Goal: Task Accomplishment & Management: Use online tool/utility

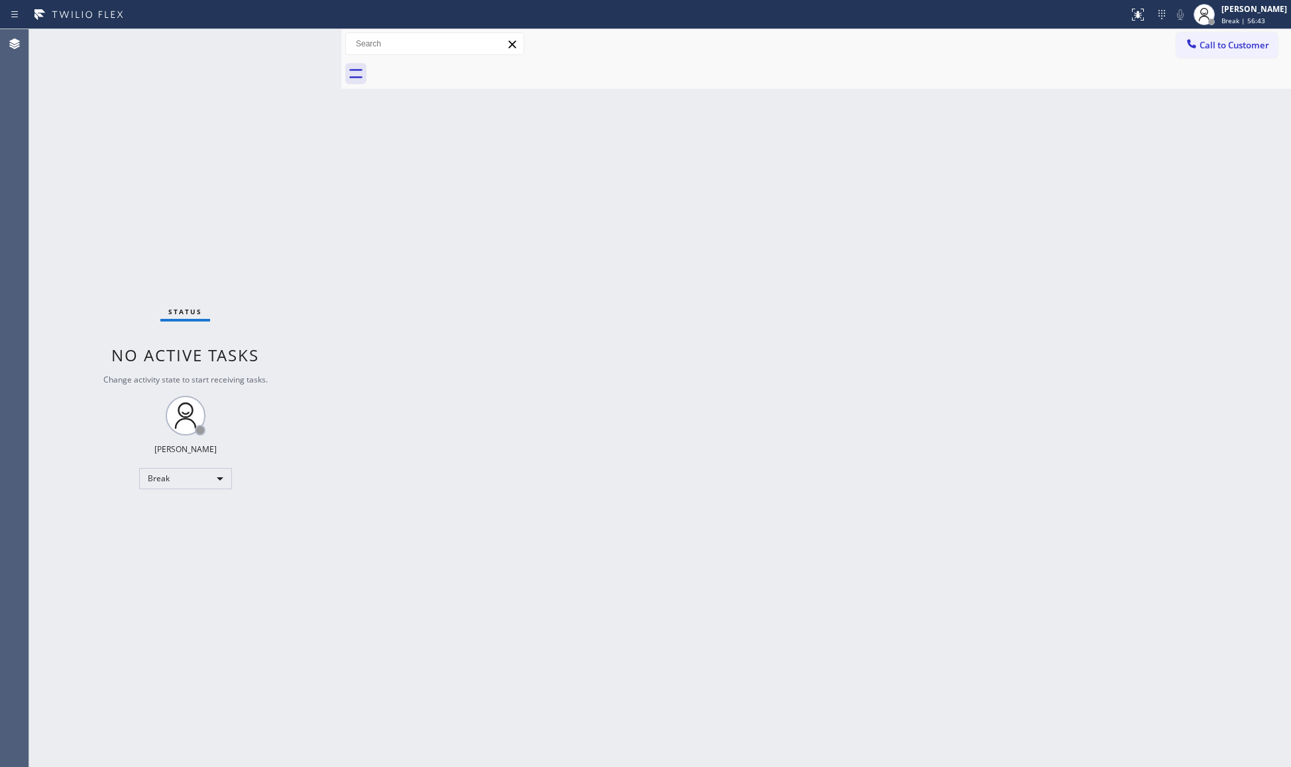
drag, startPoint x: 978, startPoint y: 486, endPoint x: 965, endPoint y: 467, distance: 23.5
click at [971, 483] on div "Back to Dashboard Change Sender ID Customers Technicians Select a contact Outbo…" at bounding box center [816, 398] width 950 height 738
click at [1278, 7] on div "[PERSON_NAME]" at bounding box center [1254, 8] width 66 height 11
click at [1194, 75] on button "Available" at bounding box center [1224, 70] width 133 height 17
click at [1243, 19] on span "Break | 1h 3min" at bounding box center [1247, 20] width 52 height 9
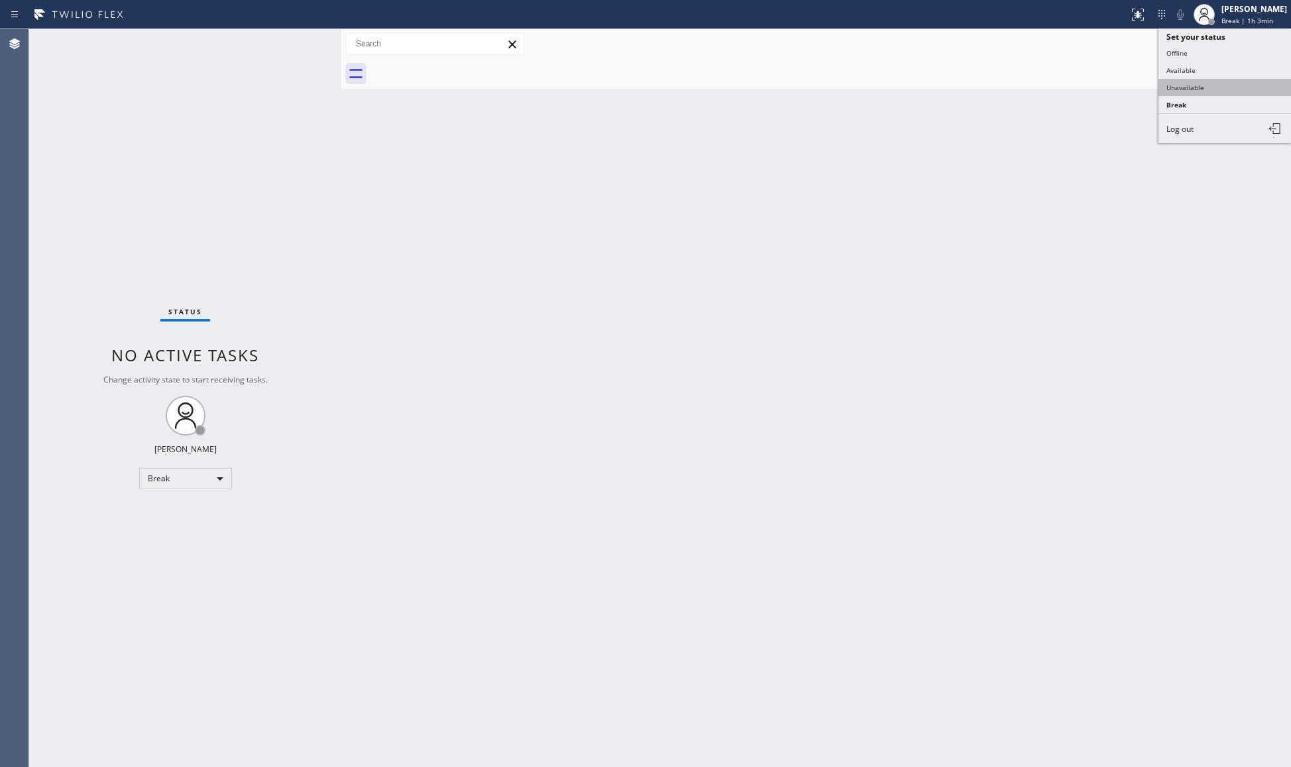
click at [1210, 80] on button "Unavailable" at bounding box center [1224, 87] width 133 height 17
drag, startPoint x: 1212, startPoint y: 46, endPoint x: 1206, endPoint y: 50, distance: 7.2
click at [1211, 46] on span "Call to Customer" at bounding box center [1234, 45] width 70 height 12
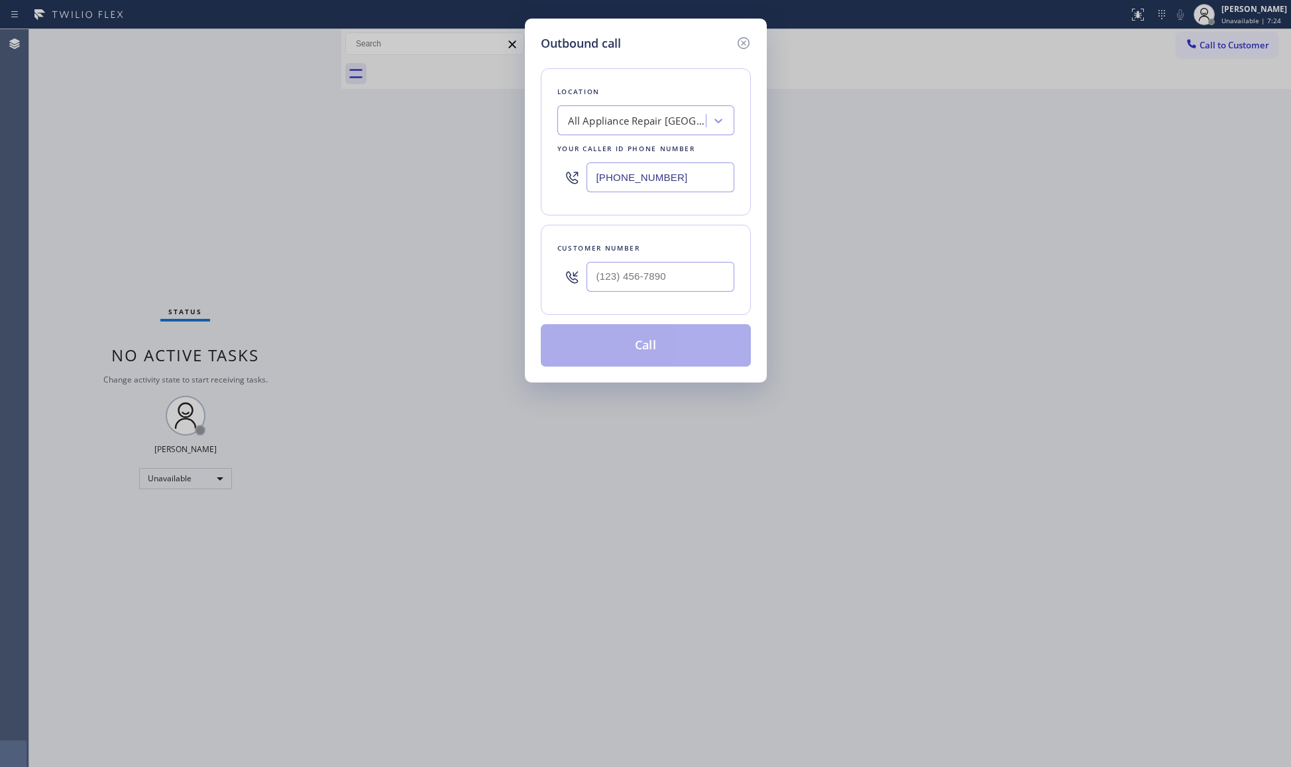
drag, startPoint x: 692, startPoint y: 176, endPoint x: 580, endPoint y: 183, distance: 111.6
click at [582, 184] on div "[PHONE_NUMBER]" at bounding box center [645, 177] width 177 height 43
paste input "800) 568-866"
type input "[PHONE_NUMBER]"
click at [667, 298] on div at bounding box center [660, 276] width 148 height 43
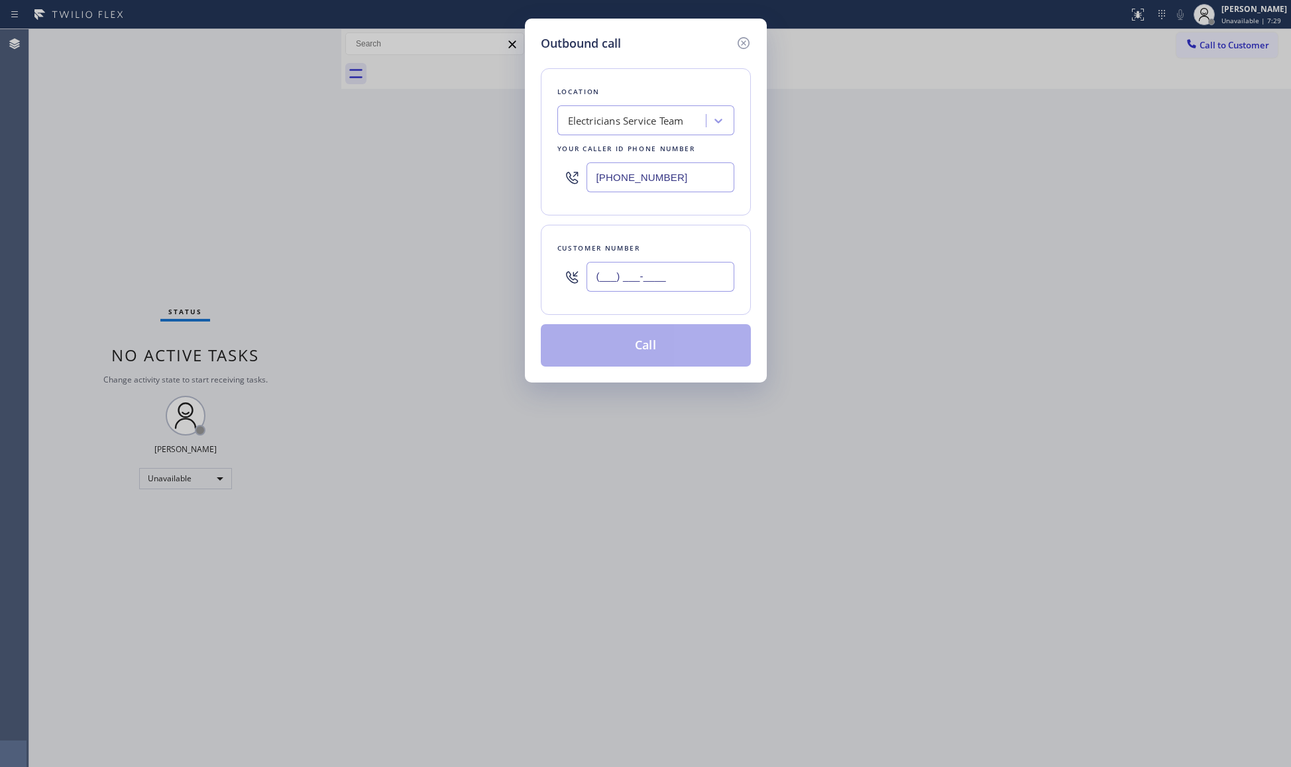
paste input "818) 274-2244"
click at [690, 279] on input "[PHONE_NUMBER]" at bounding box center [660, 277] width 148 height 30
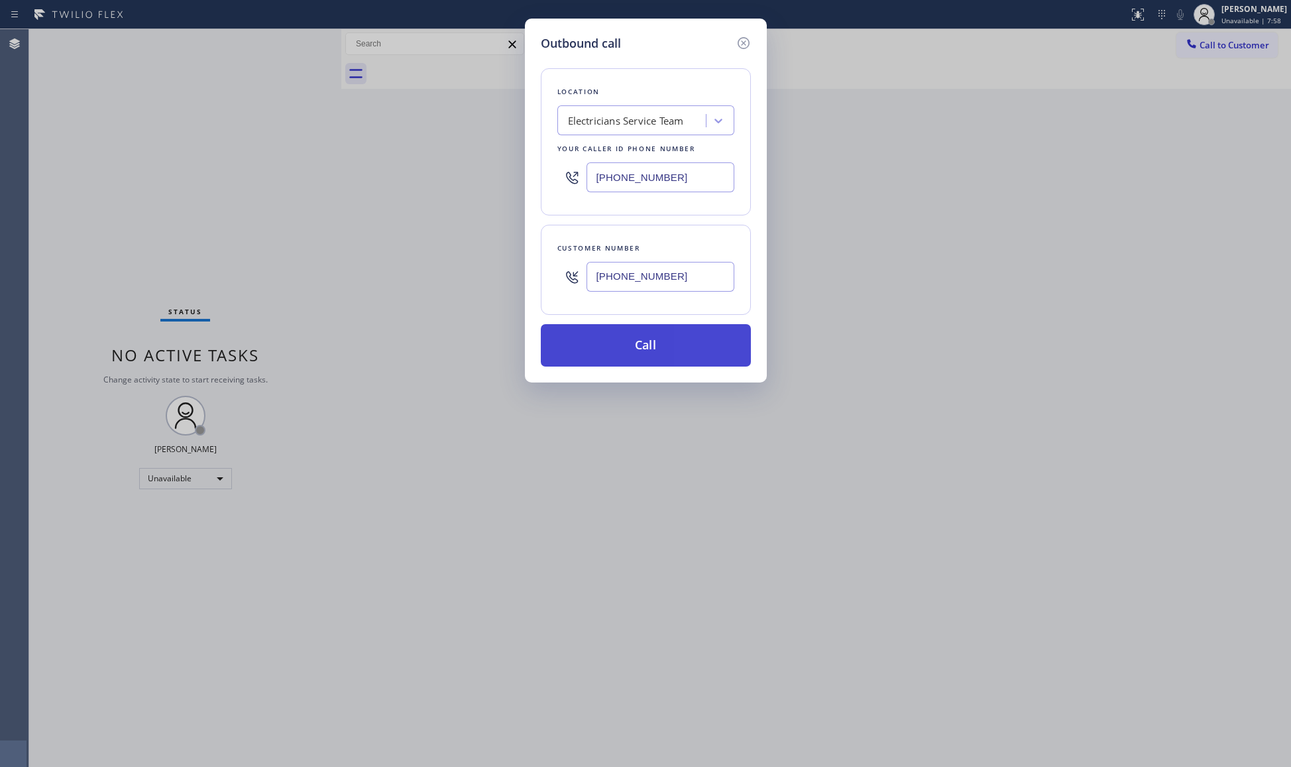
type input "[PHONE_NUMBER]"
click at [655, 350] on button "Call" at bounding box center [646, 345] width 210 height 42
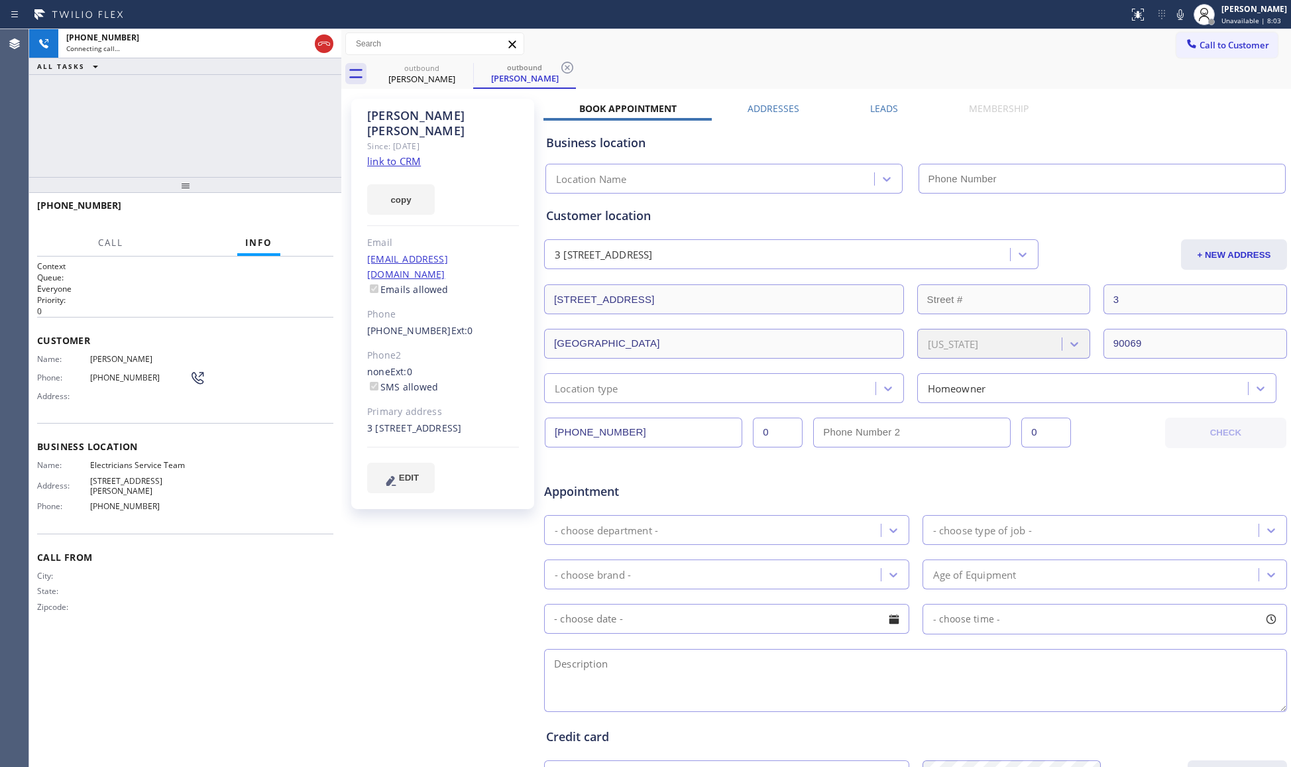
type input "[PHONE_NUMBER]"
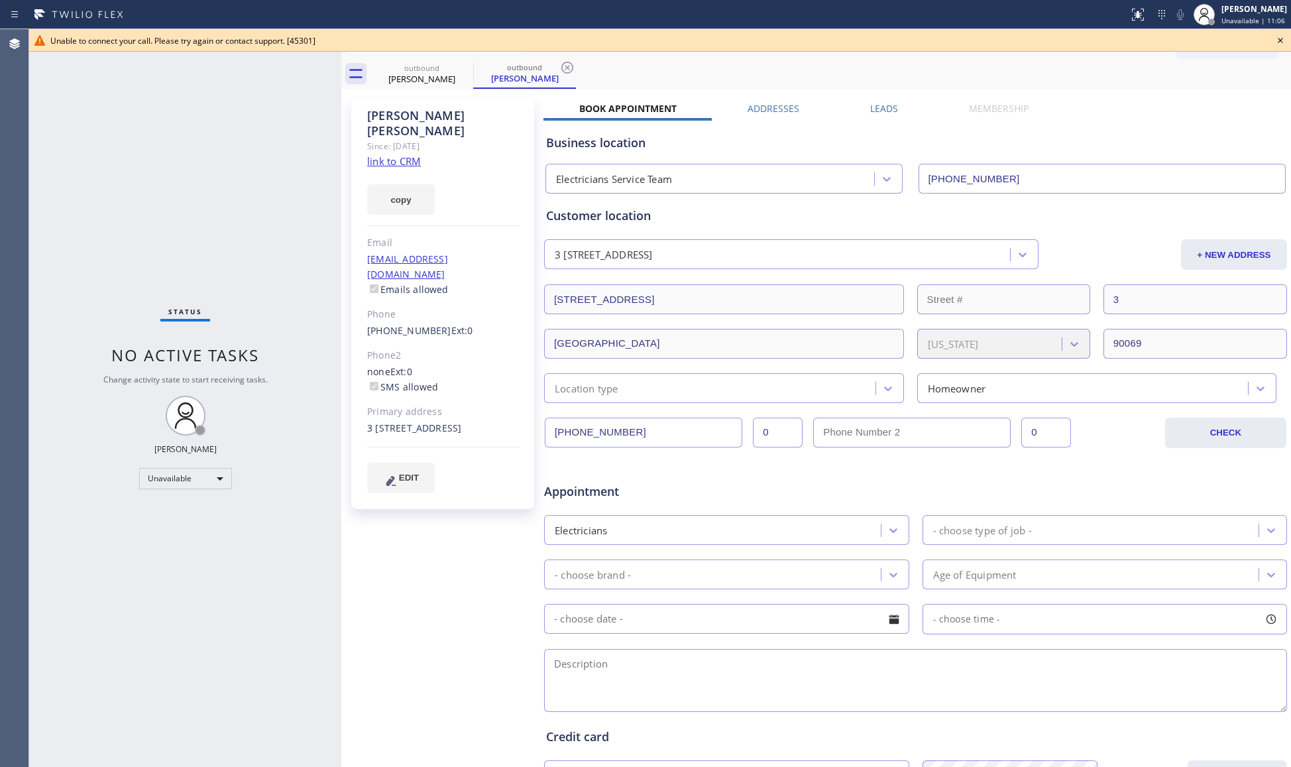
click at [1274, 41] on icon at bounding box center [1280, 40] width 16 height 16
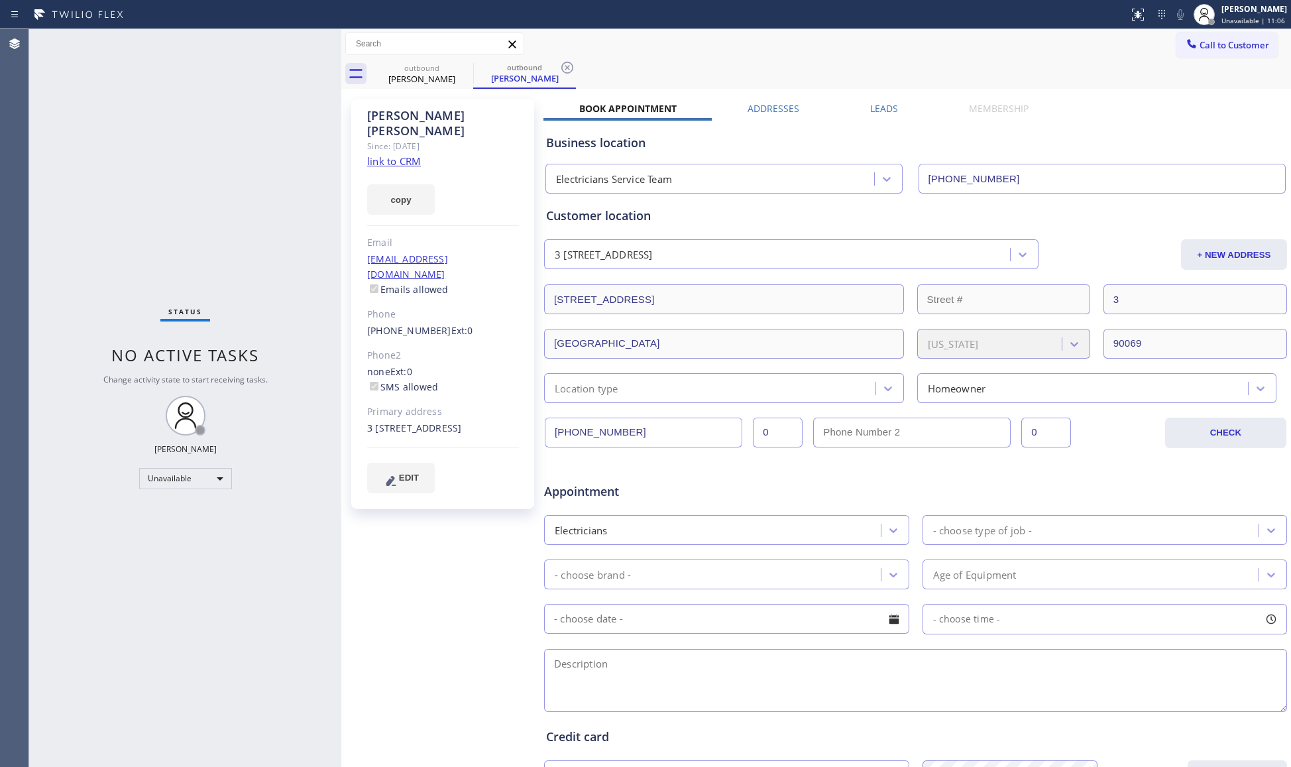
drag, startPoint x: 1252, startPoint y: 46, endPoint x: 1233, endPoint y: 40, distance: 19.7
click at [1248, 46] on span "Call to Customer" at bounding box center [1234, 45] width 70 height 12
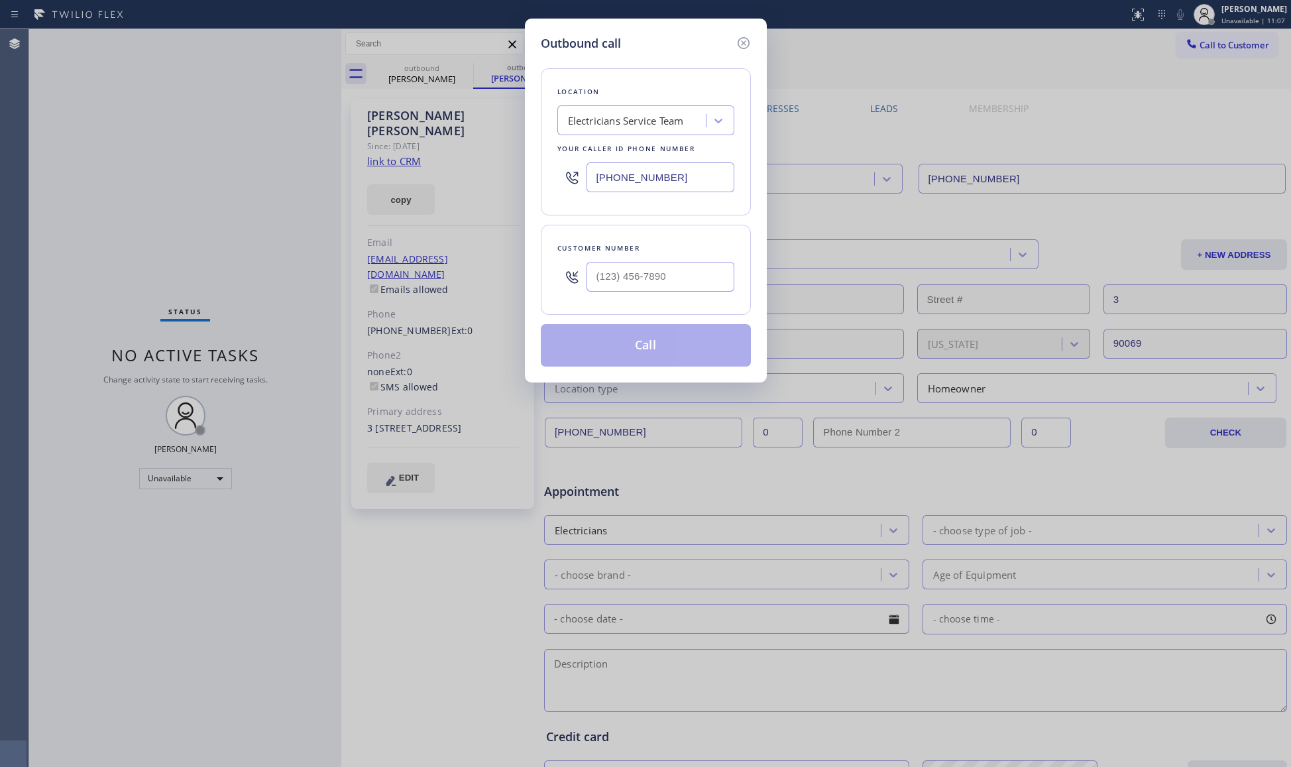
drag, startPoint x: 689, startPoint y: 173, endPoint x: 549, endPoint y: 162, distance: 140.3
click at [552, 168] on div "Location Electricians Service Team Your caller id phone number [PHONE_NUMBER]" at bounding box center [646, 141] width 210 height 147
paste input "602) 786-848"
type input "[PHONE_NUMBER]"
click at [687, 268] on input "(___) ___-____" at bounding box center [660, 277] width 148 height 30
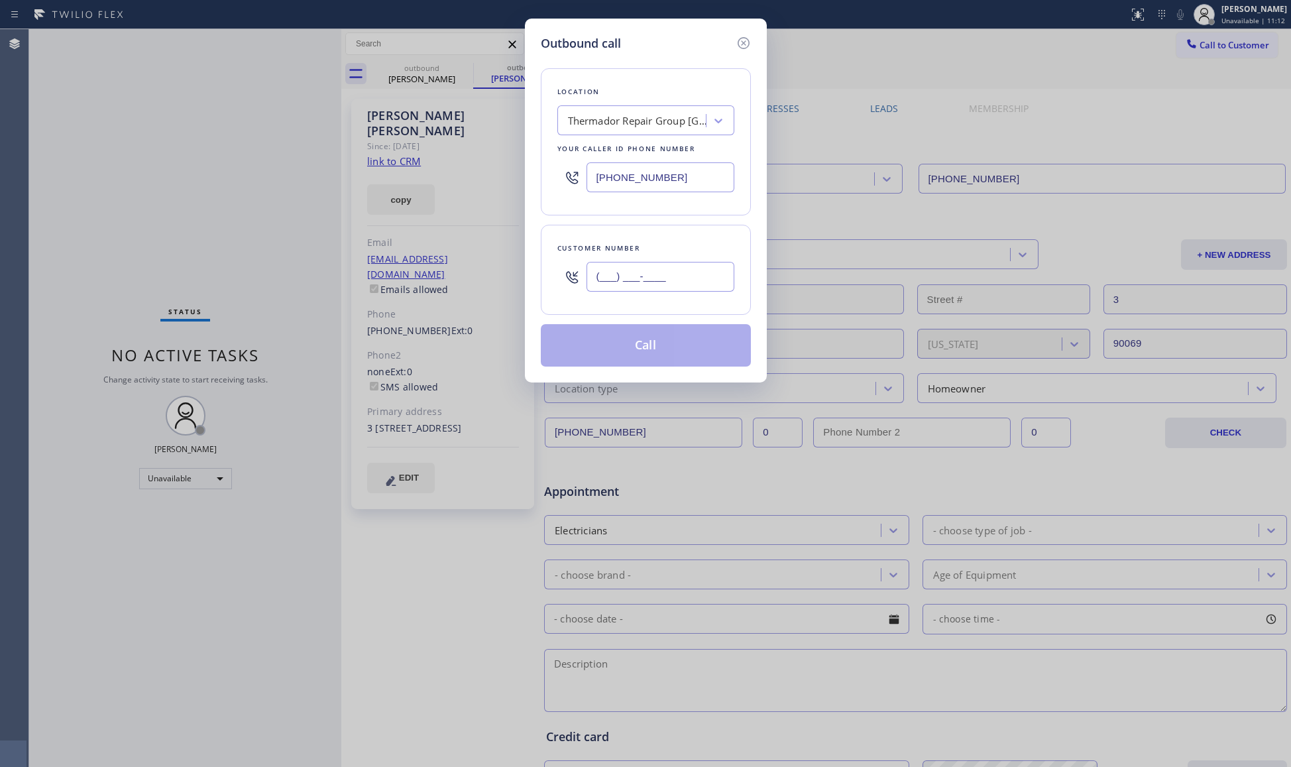
paste input "206) 850-7364"
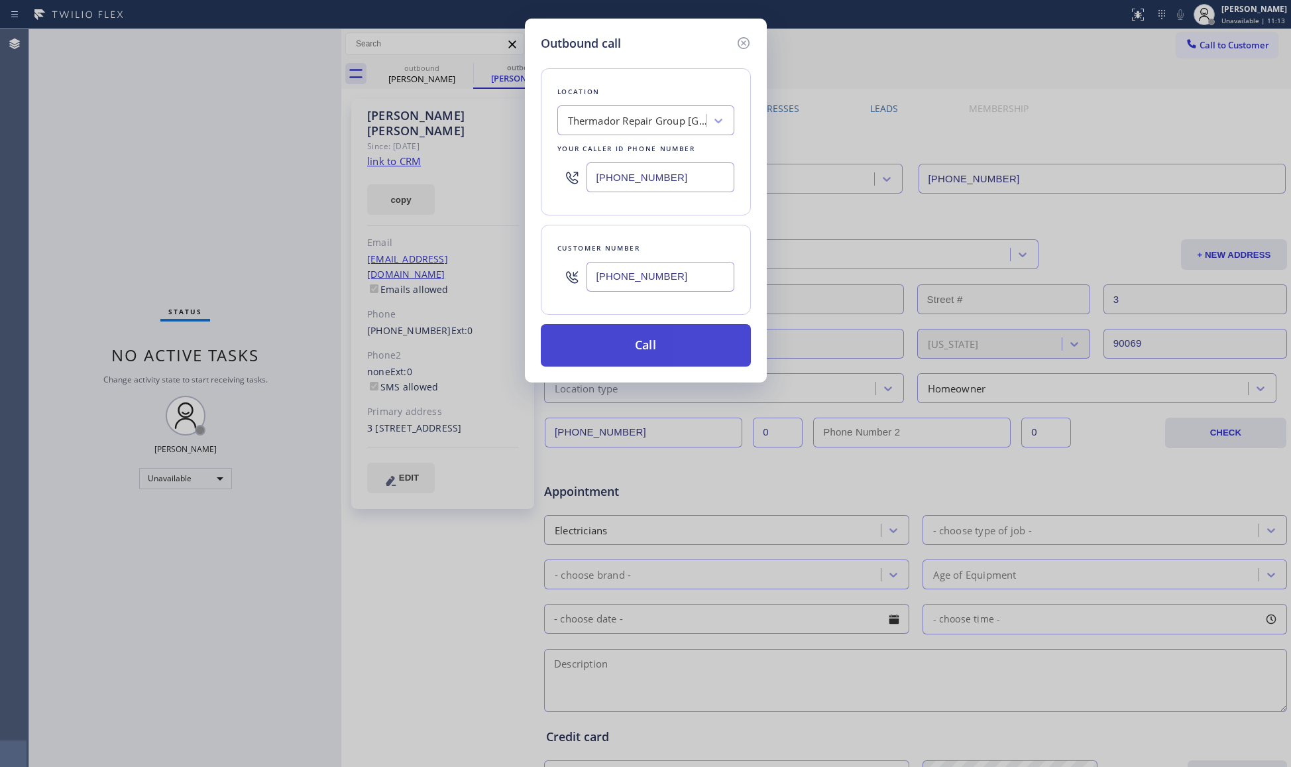
type input "[PHONE_NUMBER]"
click at [642, 335] on button "Call" at bounding box center [646, 345] width 210 height 42
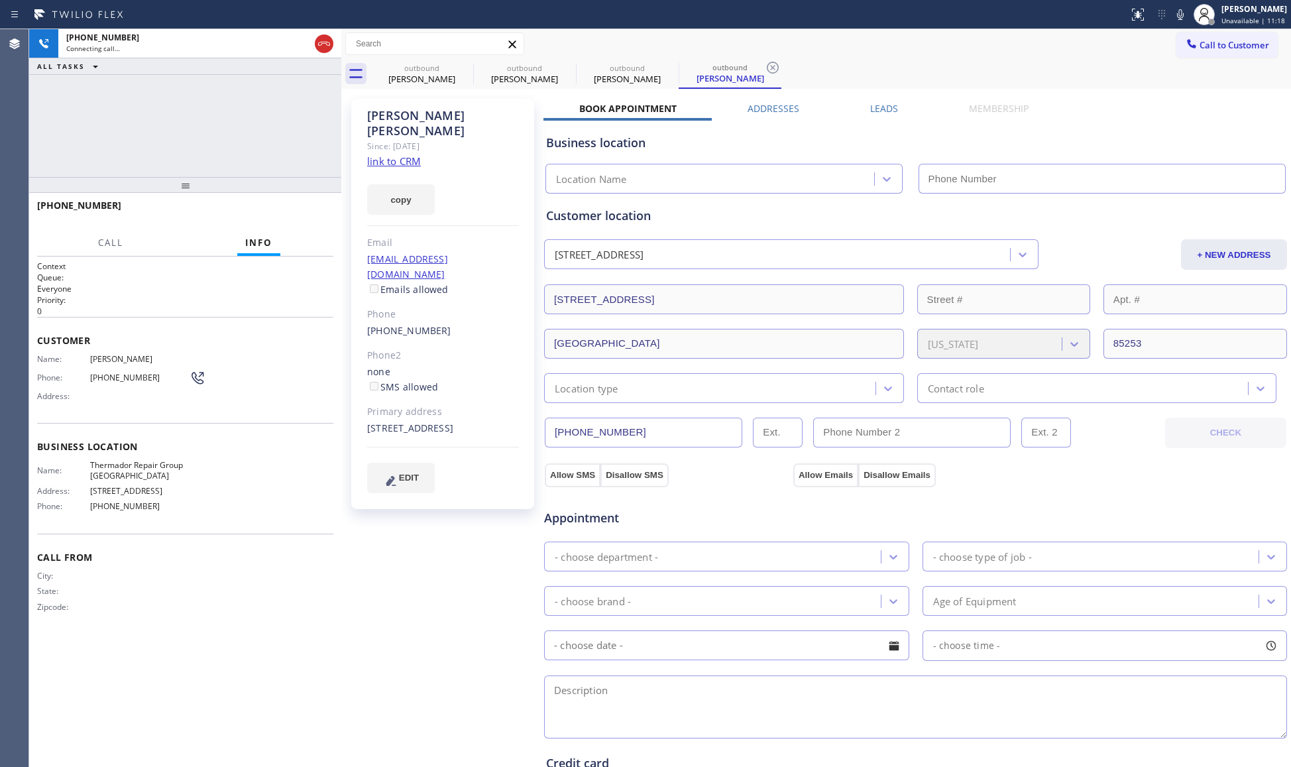
type input "[PHONE_NUMBER]"
click at [0, 0] on icon at bounding box center [0, 0] width 0 height 0
click at [662, 67] on icon at bounding box center [670, 68] width 16 height 16
click at [765, 67] on icon at bounding box center [773, 68] width 16 height 16
click at [565, 67] on div "outbound [PERSON_NAME] outbound [PERSON_NAME] outbound [PERSON_NAME] outbound […" at bounding box center [830, 74] width 920 height 30
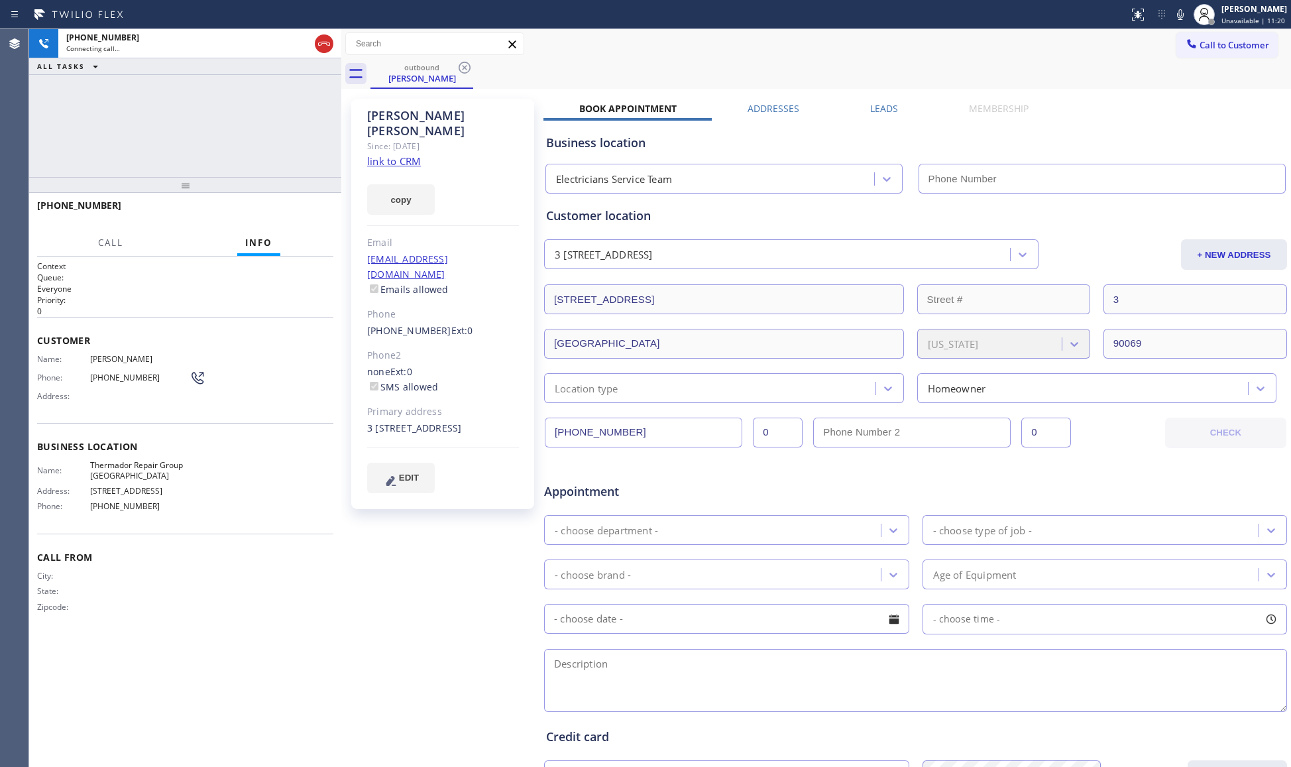
type input "[PHONE_NUMBER]"
click at [565, 67] on div "outbound [PERSON_NAME]" at bounding box center [830, 74] width 920 height 30
click at [560, 60] on div "outbound [PERSON_NAME]" at bounding box center [830, 74] width 920 height 30
click at [553, 70] on div "outbound [PERSON_NAME]" at bounding box center [830, 74] width 920 height 30
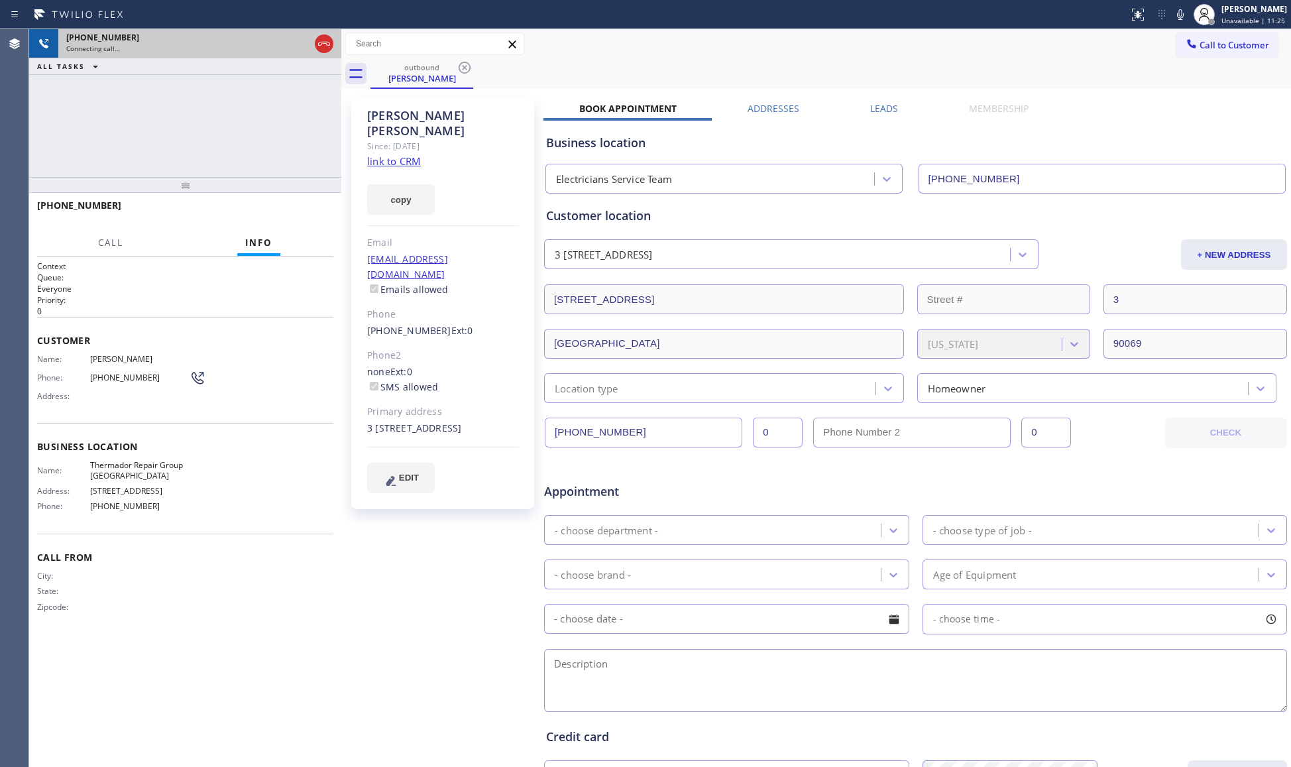
click at [319, 42] on icon at bounding box center [324, 44] width 16 height 16
click at [319, 44] on div "Connecting call…" at bounding box center [199, 48] width 267 height 9
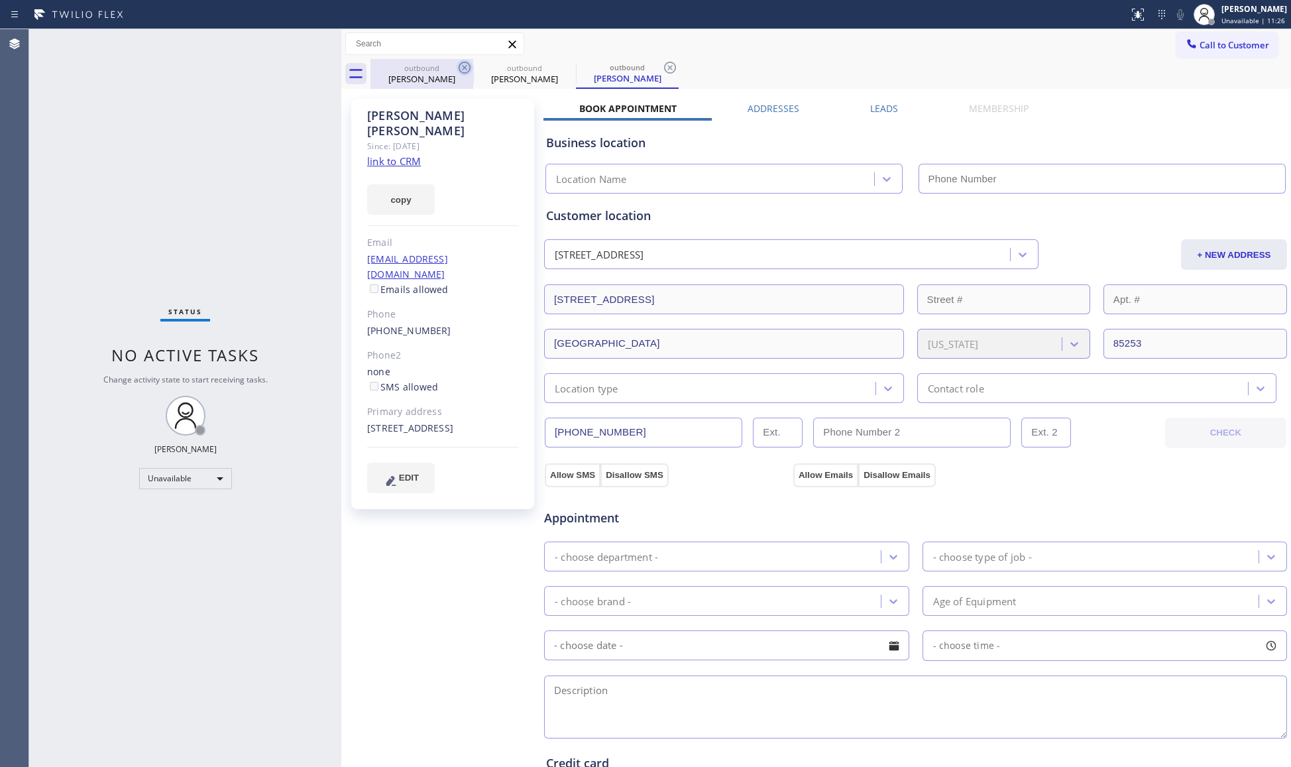
click at [464, 69] on icon at bounding box center [465, 68] width 12 height 12
click at [485, 70] on div "outbound" at bounding box center [524, 68] width 100 height 10
click at [470, 68] on icon at bounding box center [465, 68] width 12 height 12
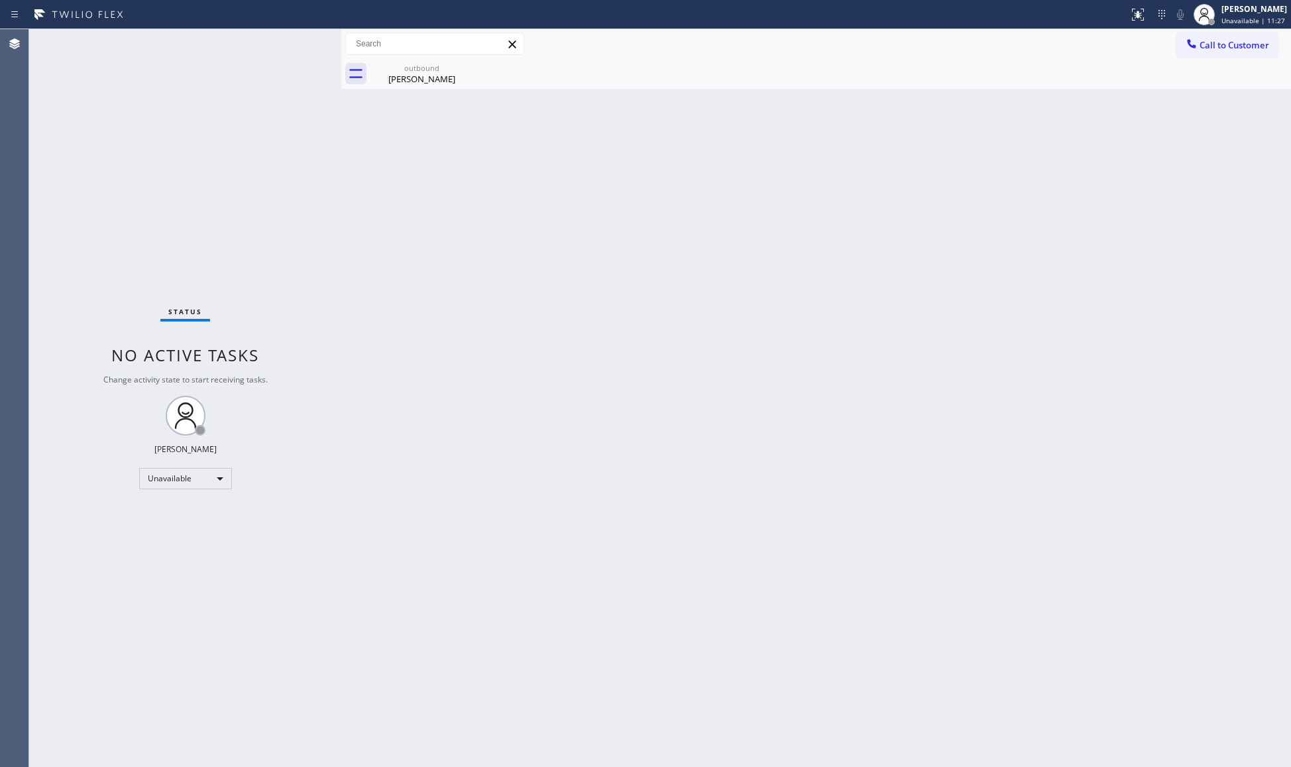
click at [0, 0] on icon at bounding box center [0, 0] width 0 height 0
click at [468, 68] on icon at bounding box center [465, 68] width 16 height 16
click at [462, 68] on icon at bounding box center [465, 68] width 16 height 16
click at [449, 72] on div "outbound" at bounding box center [422, 68] width 100 height 10
drag, startPoint x: 1217, startPoint y: 44, endPoint x: 1187, endPoint y: 52, distance: 30.9
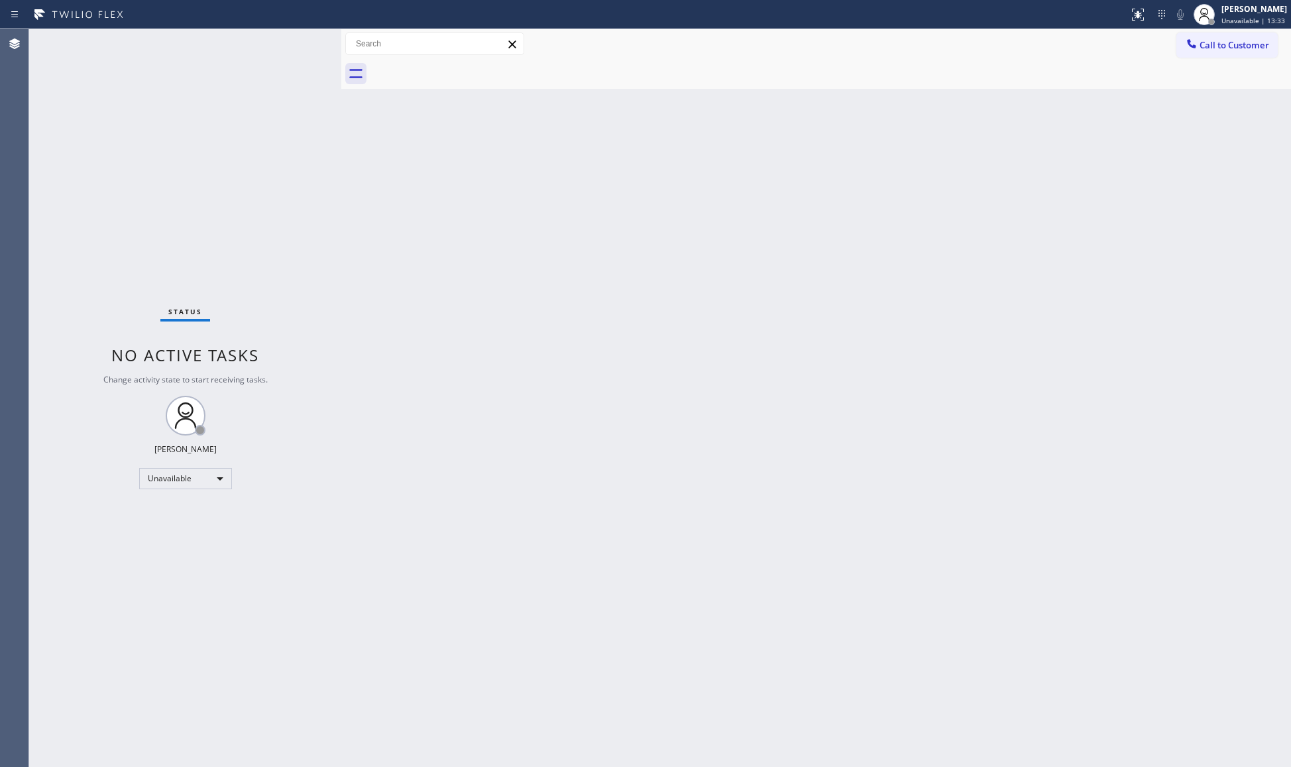
click at [1206, 46] on span "Call to Customer" at bounding box center [1234, 45] width 70 height 12
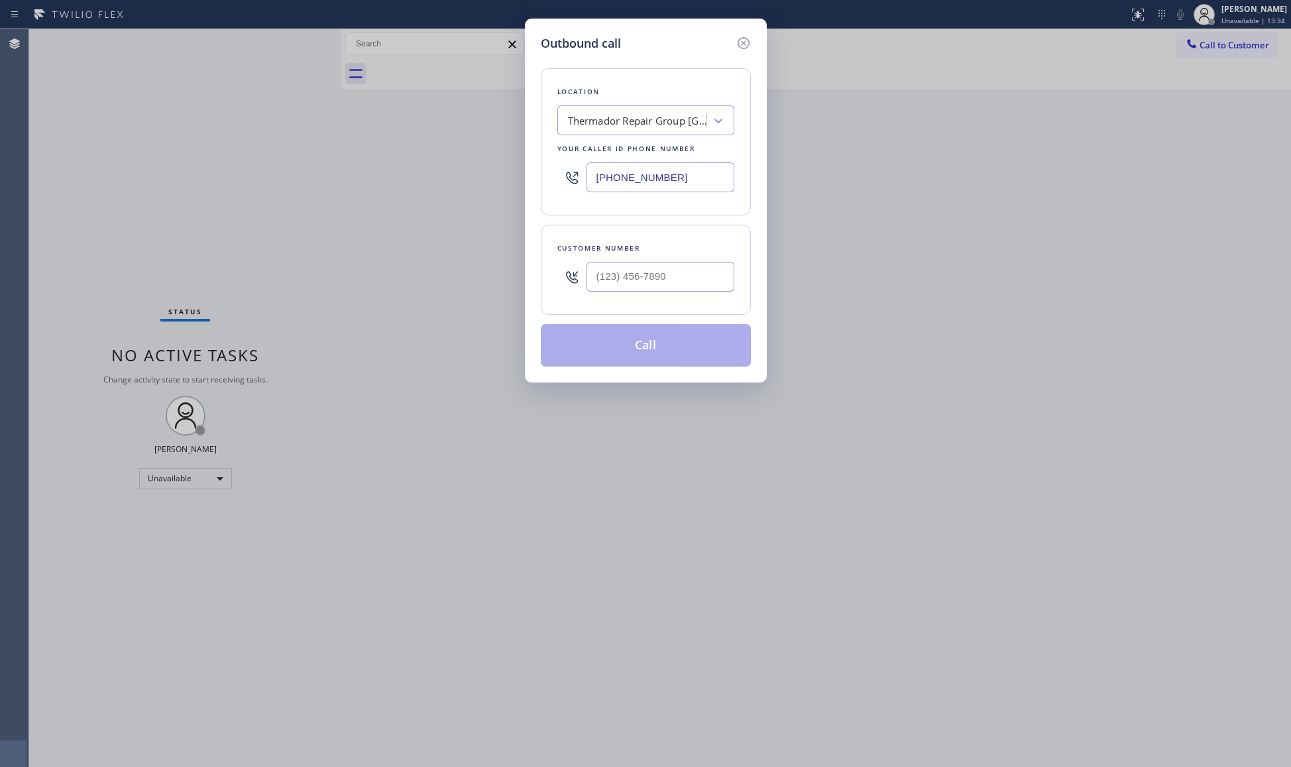
drag, startPoint x: 695, startPoint y: 188, endPoint x: 616, endPoint y: 174, distance: 80.8
click at [594, 193] on div "[PHONE_NUMBER]" at bounding box center [645, 177] width 177 height 43
paste input "760) 983-2207"
type input "[PHONE_NUMBER]"
click at [729, 255] on div "Customer number" at bounding box center [645, 248] width 177 height 14
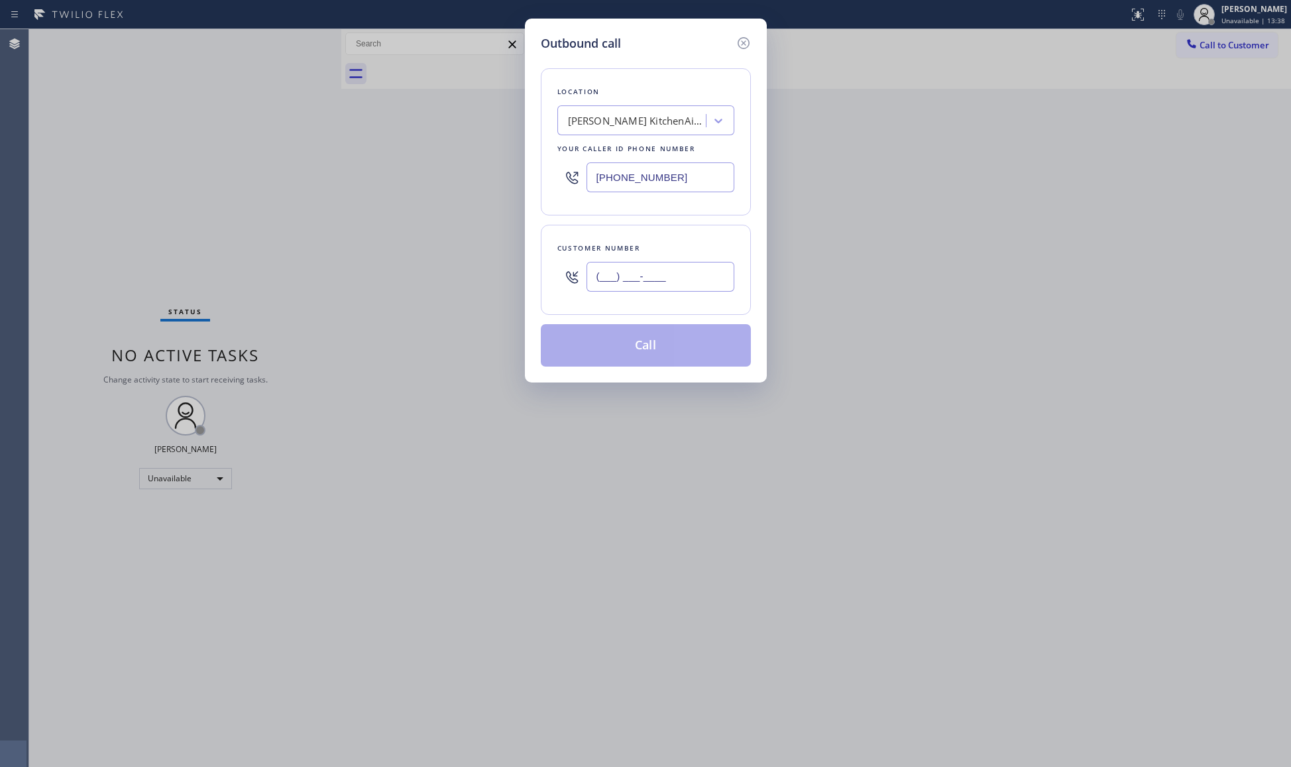
paste input "707) 364-4985"
click at [704, 271] on input "[PHONE_NUMBER]" at bounding box center [660, 277] width 148 height 30
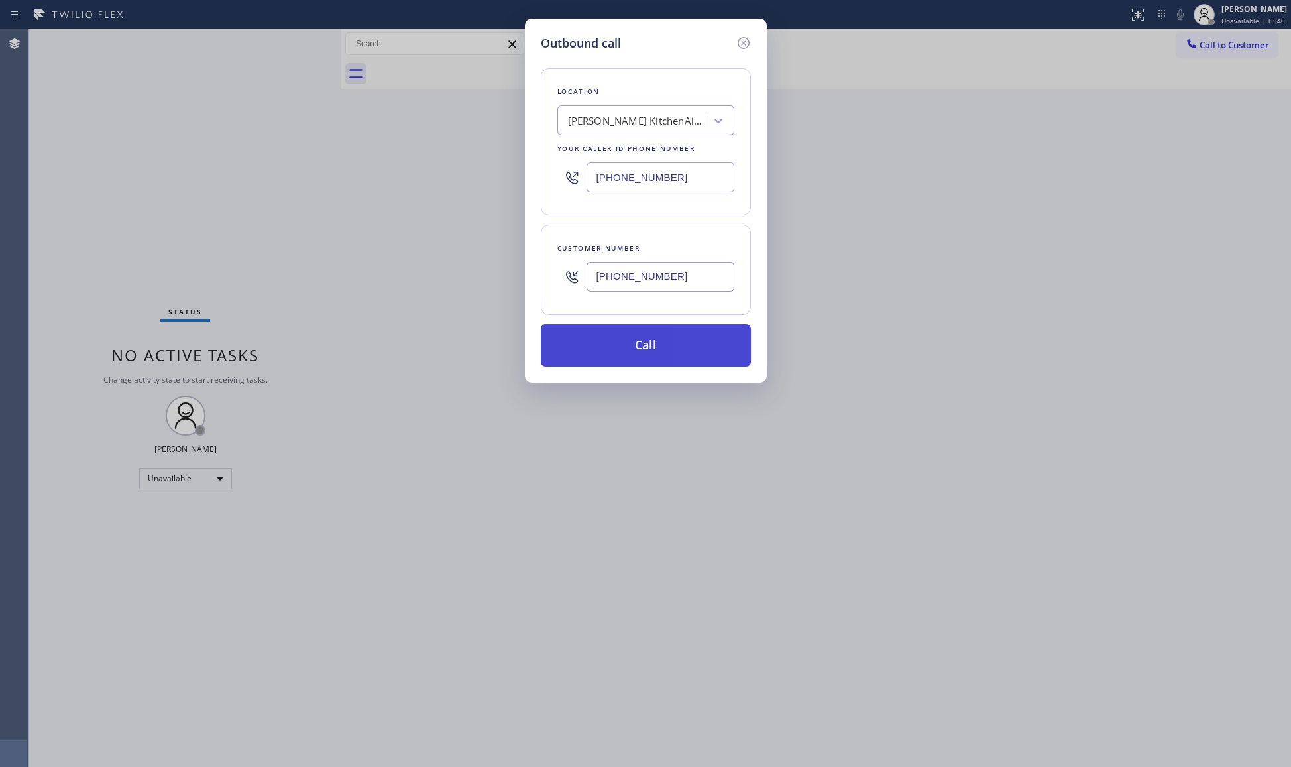
type input "[PHONE_NUMBER]"
drag, startPoint x: 651, startPoint y: 353, endPoint x: 652, endPoint y: 345, distance: 8.7
click at [652, 353] on button "Call" at bounding box center [646, 345] width 210 height 42
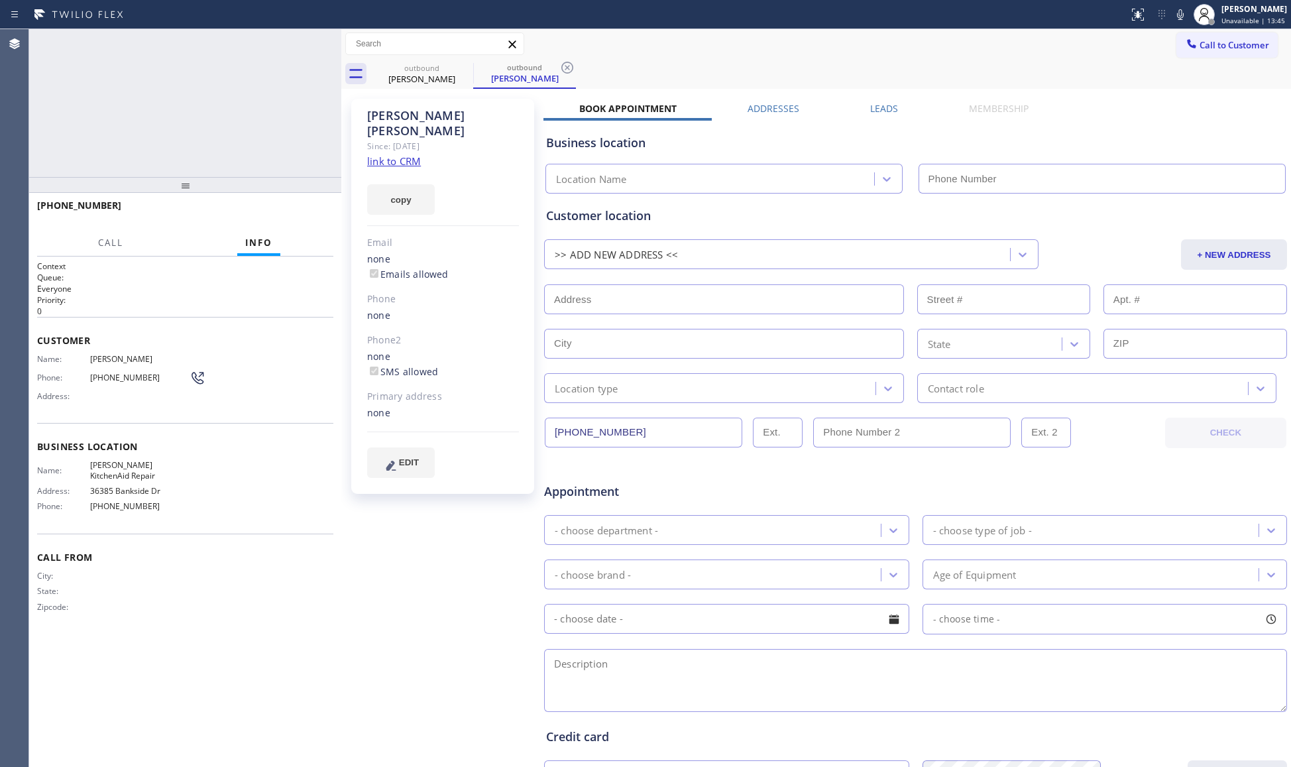
type input "[PHONE_NUMBER]"
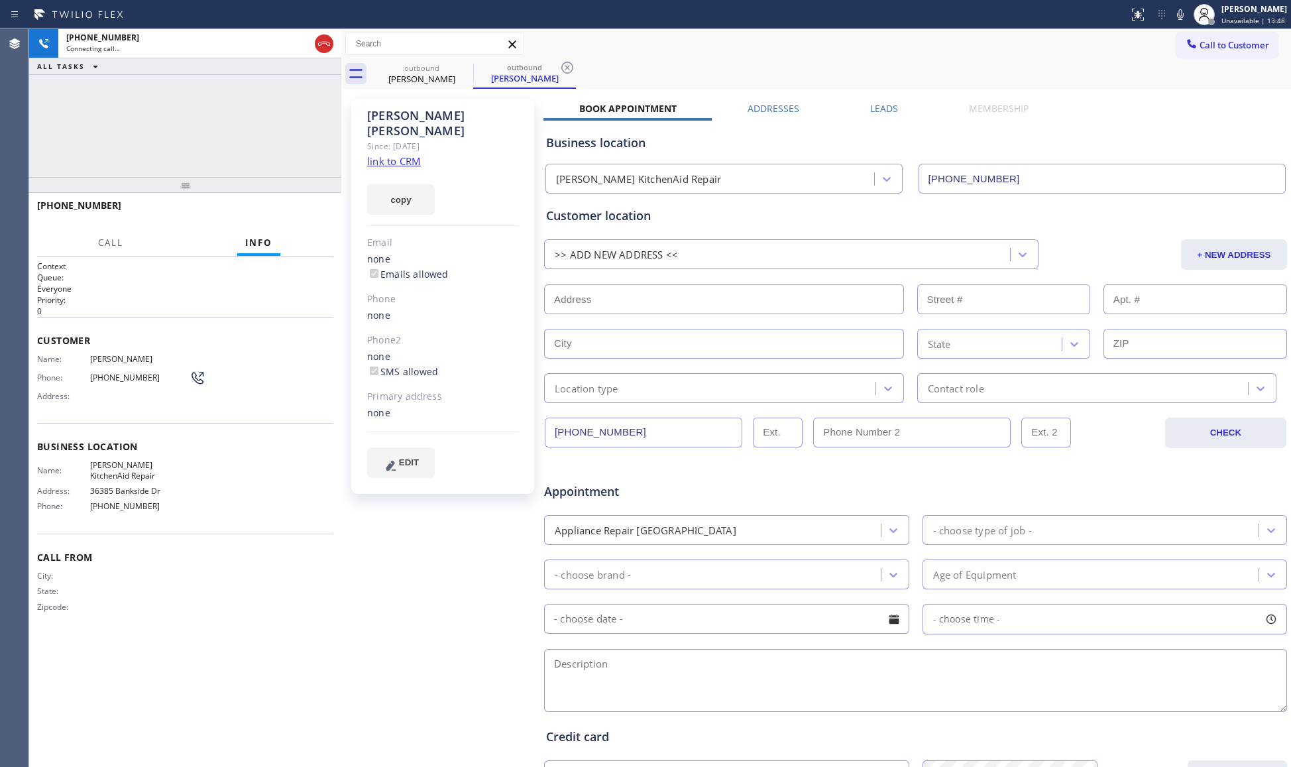
click at [563, 56] on div "Call to Customer Outbound call Location [PERSON_NAME] KitchenAid Repair Your ca…" at bounding box center [816, 44] width 950 height 30
click at [563, 65] on icon at bounding box center [567, 68] width 16 height 16
drag, startPoint x: 529, startPoint y: 29, endPoint x: 864, endPoint y: 62, distance: 336.9
click at [884, 67] on div "outbound [PERSON_NAME]" at bounding box center [830, 74] width 920 height 30
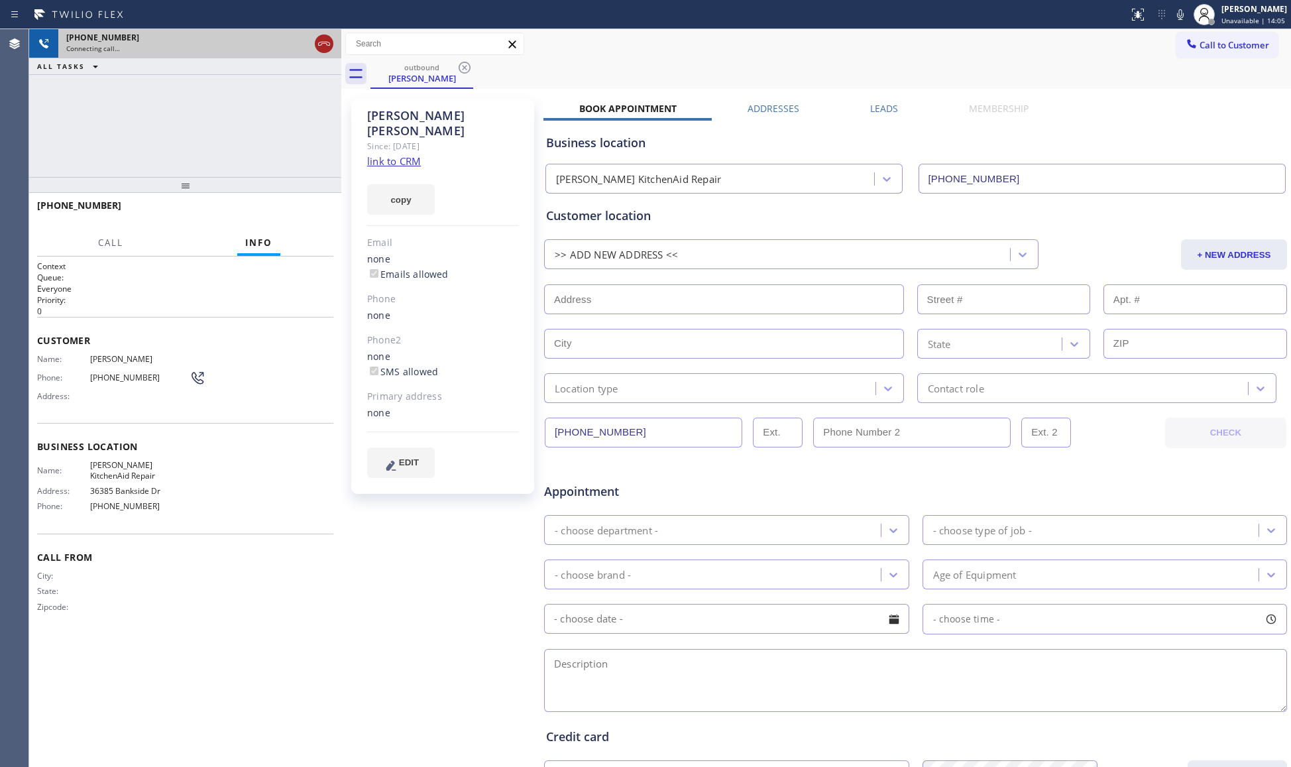
click at [325, 40] on icon at bounding box center [324, 44] width 16 height 16
click at [467, 70] on icon at bounding box center [465, 68] width 16 height 16
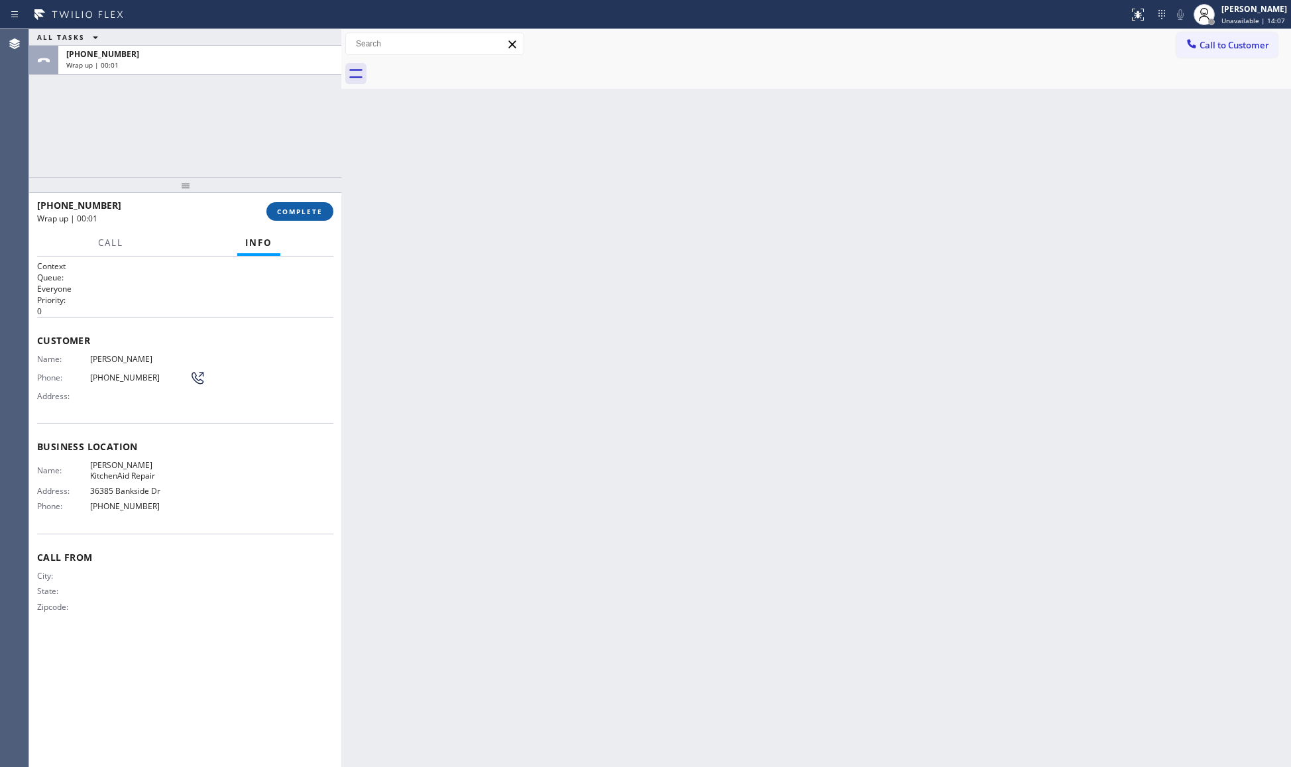
click at [300, 212] on span "COMPLETE" at bounding box center [300, 211] width 46 height 9
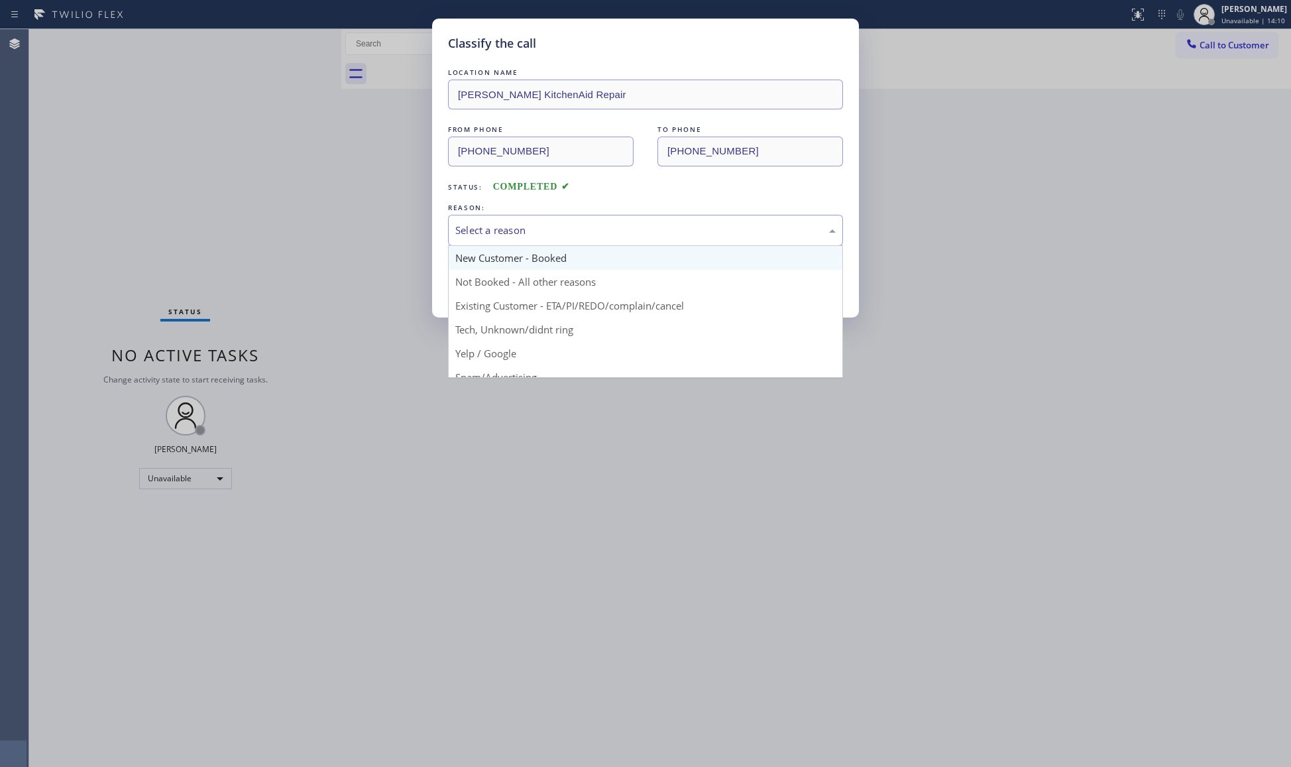
drag, startPoint x: 507, startPoint y: 229, endPoint x: 510, endPoint y: 248, distance: 19.5
click at [508, 229] on div "Select a reason" at bounding box center [645, 230] width 380 height 15
click at [501, 276] on button "Save" at bounding box center [501, 280] width 107 height 42
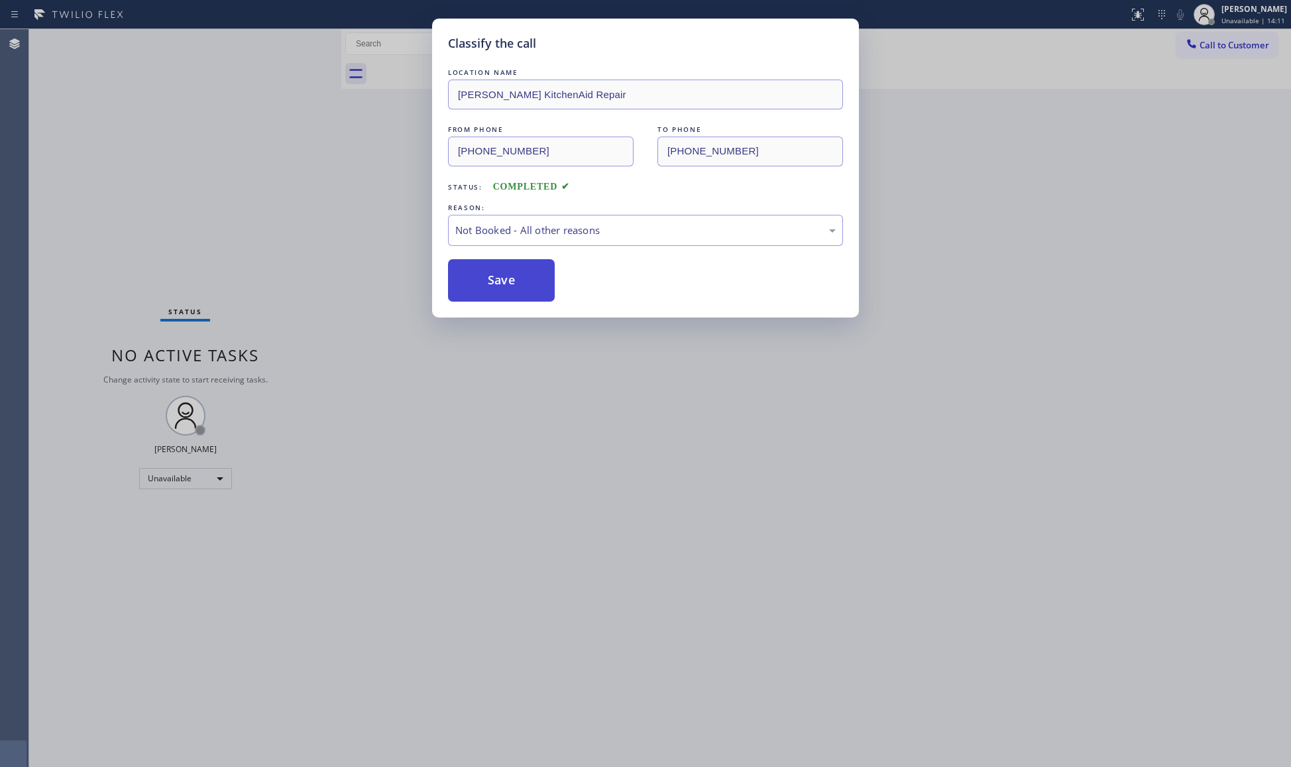
click at [502, 274] on button "Save" at bounding box center [501, 280] width 107 height 42
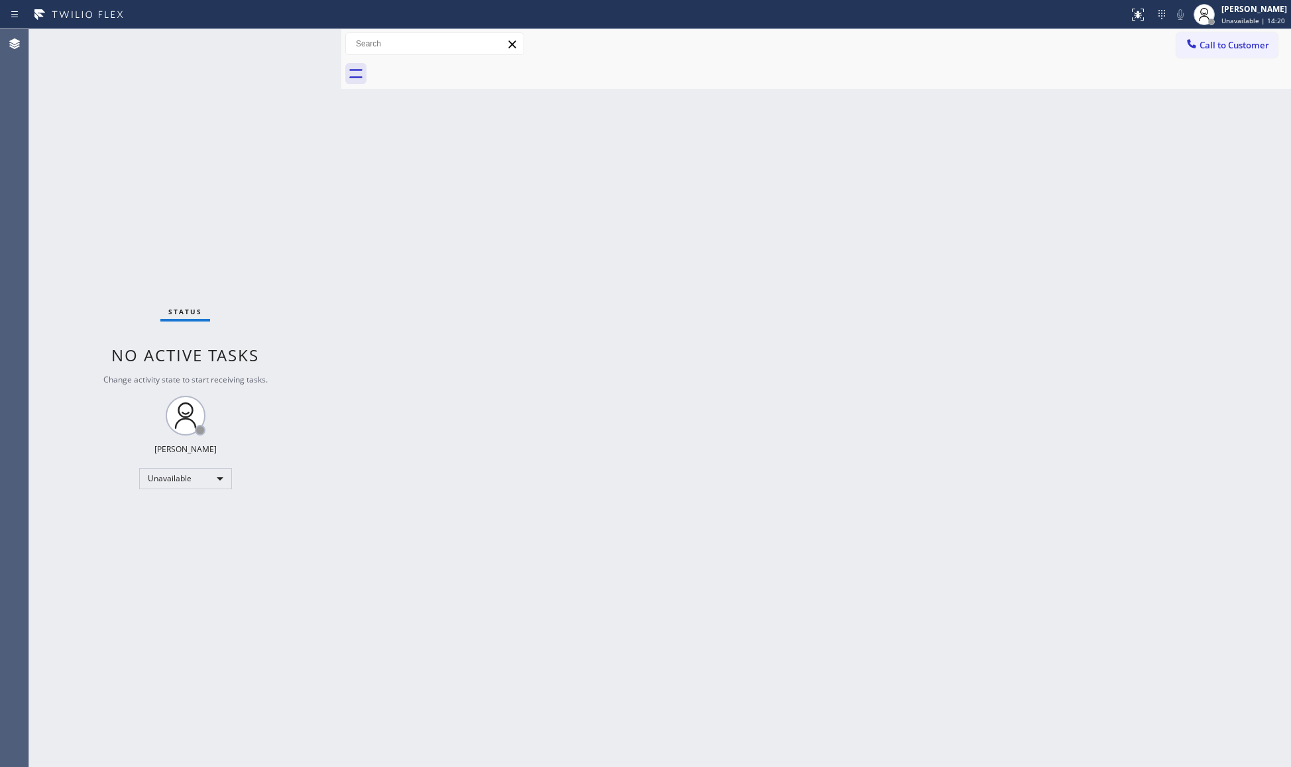
drag, startPoint x: 1043, startPoint y: 152, endPoint x: 1100, endPoint y: 49, distance: 117.5
click at [1043, 137] on div "Back to Dashboard Change Sender ID Customers Technicians Select a contact Outbo…" at bounding box center [816, 398] width 950 height 738
click at [1218, 56] on button "Call to Customer" at bounding box center [1226, 44] width 101 height 25
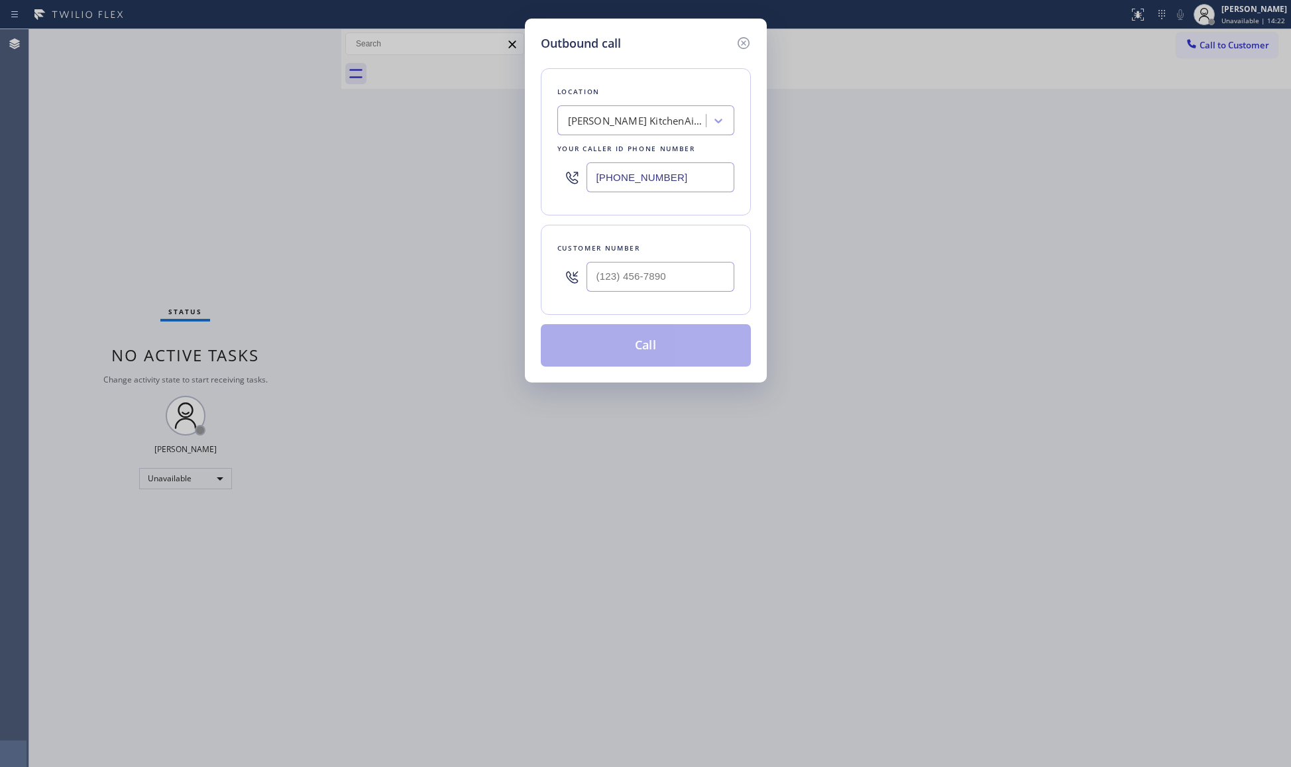
drag, startPoint x: 724, startPoint y: 174, endPoint x: 563, endPoint y: 166, distance: 160.6
click at [563, 166] on div "[PHONE_NUMBER]" at bounding box center [645, 177] width 177 height 43
paste input "818) 740-6341"
type input "[PHONE_NUMBER]"
click at [682, 273] on input "(___) ___-____" at bounding box center [660, 277] width 148 height 30
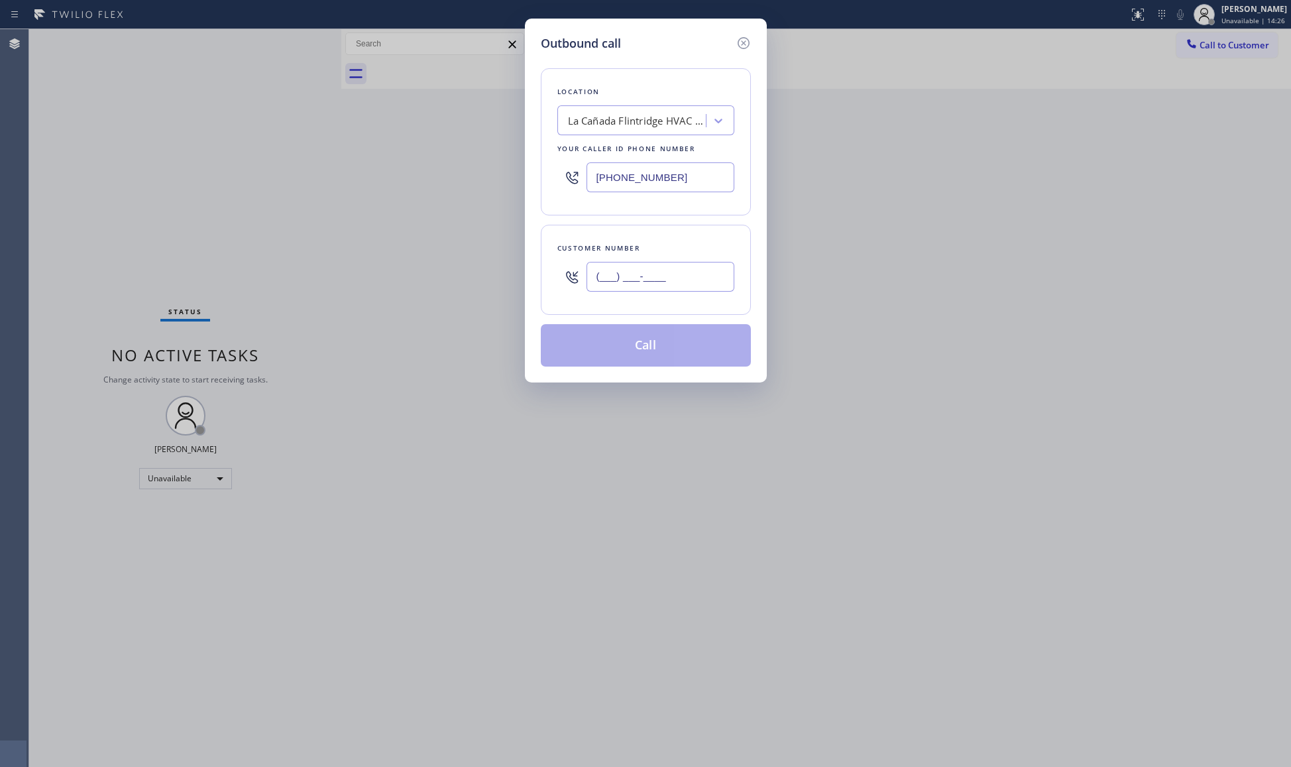
paste input "818) 443-6933"
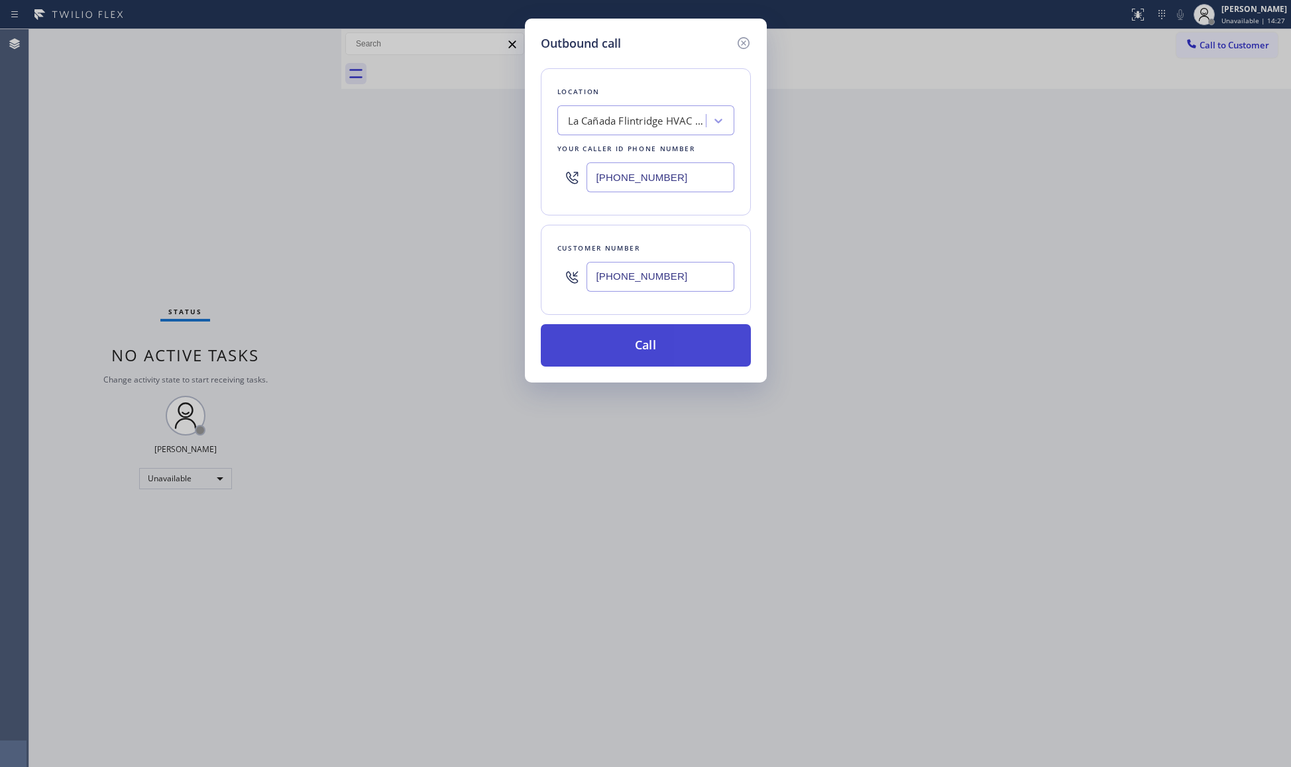
type input "[PHONE_NUMBER]"
click at [669, 327] on button "Call" at bounding box center [646, 345] width 210 height 42
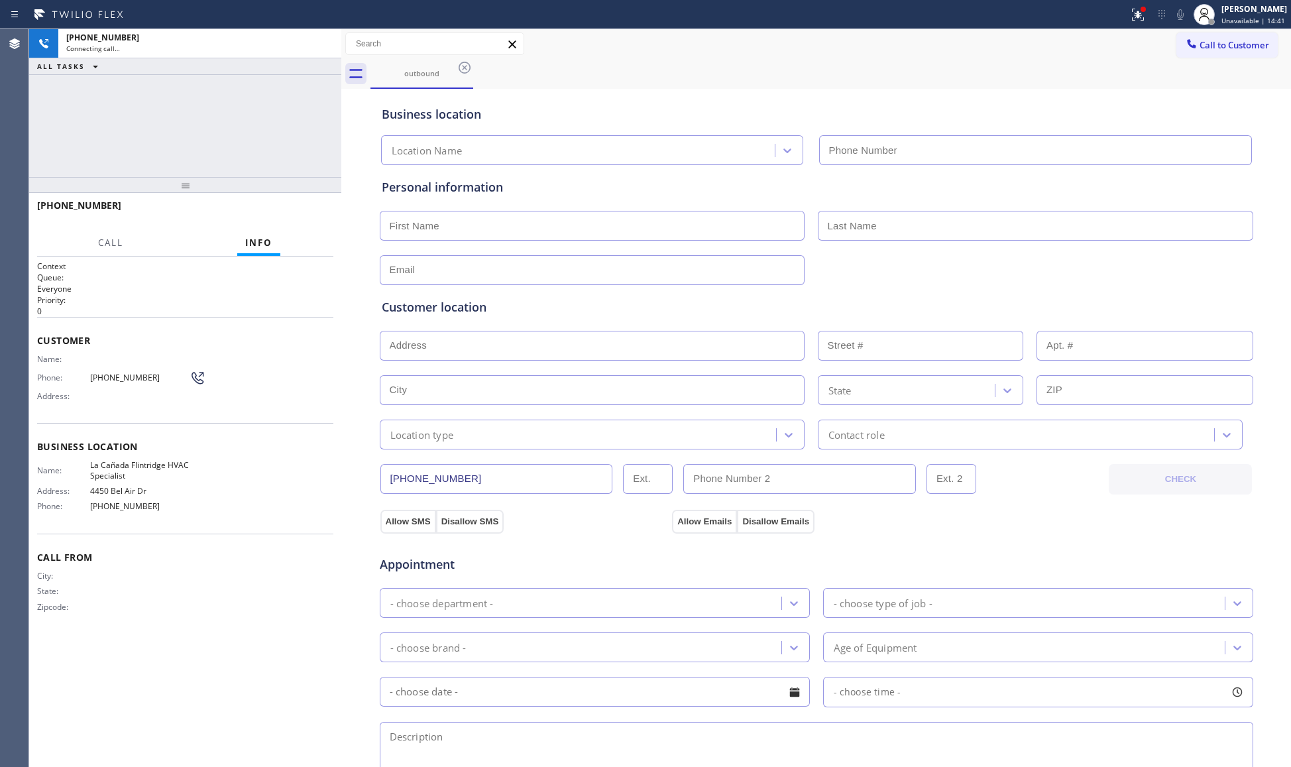
type input "[PHONE_NUMBER]"
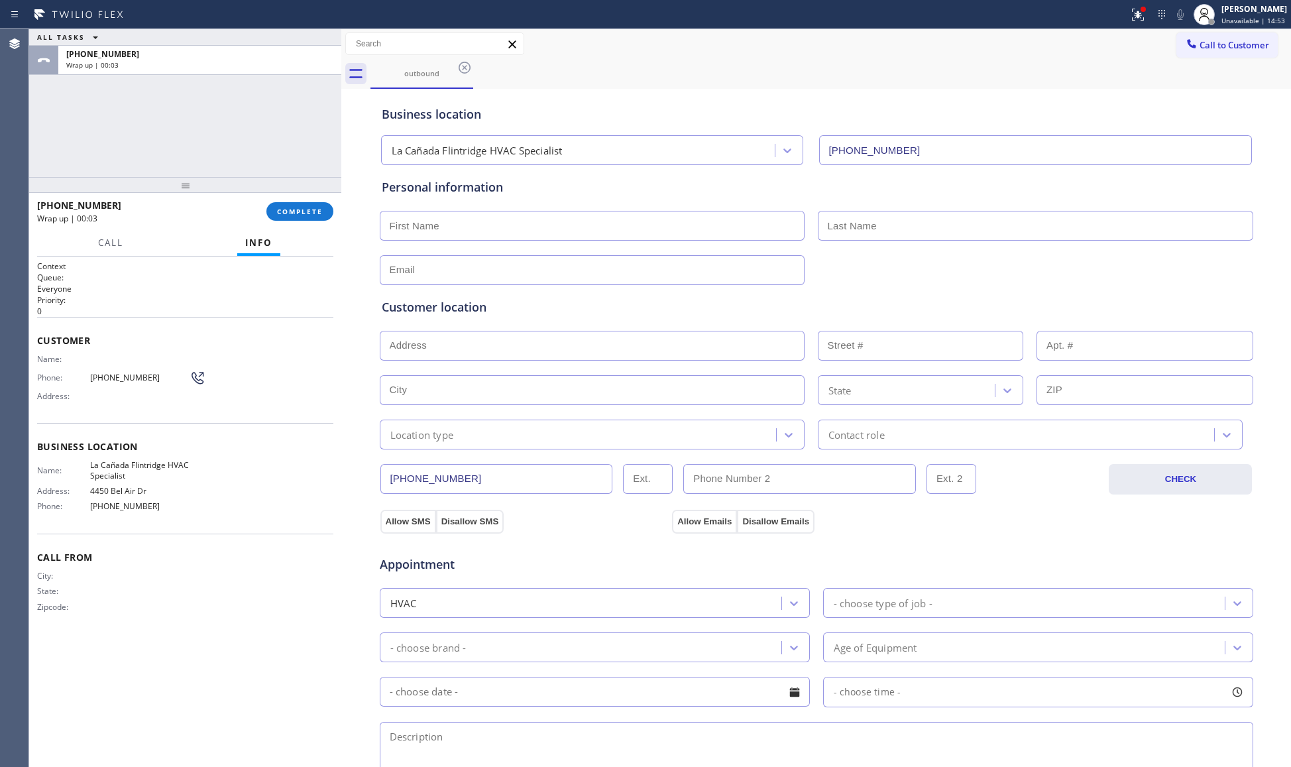
click at [289, 199] on div "[PHONE_NUMBER] Wrap up | 00:03 COMPLETE" at bounding box center [185, 211] width 296 height 34
drag, startPoint x: 318, startPoint y: 213, endPoint x: 329, endPoint y: 213, distance: 11.3
click at [319, 212] on span "COMPLETE" at bounding box center [300, 211] width 46 height 9
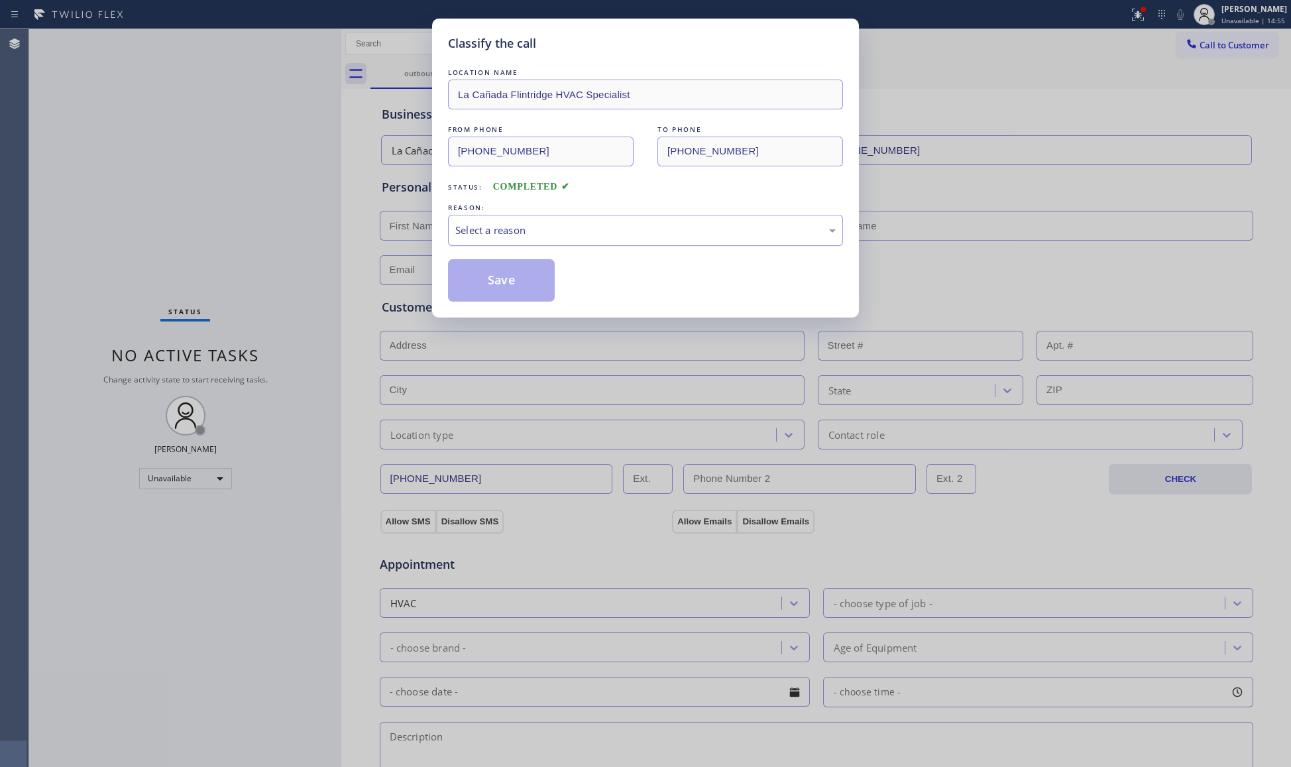
drag, startPoint x: 608, startPoint y: 223, endPoint x: 595, endPoint y: 241, distance: 22.4
click at [606, 228] on div "Select a reason" at bounding box center [645, 230] width 380 height 15
click at [494, 280] on button "Save" at bounding box center [501, 280] width 107 height 42
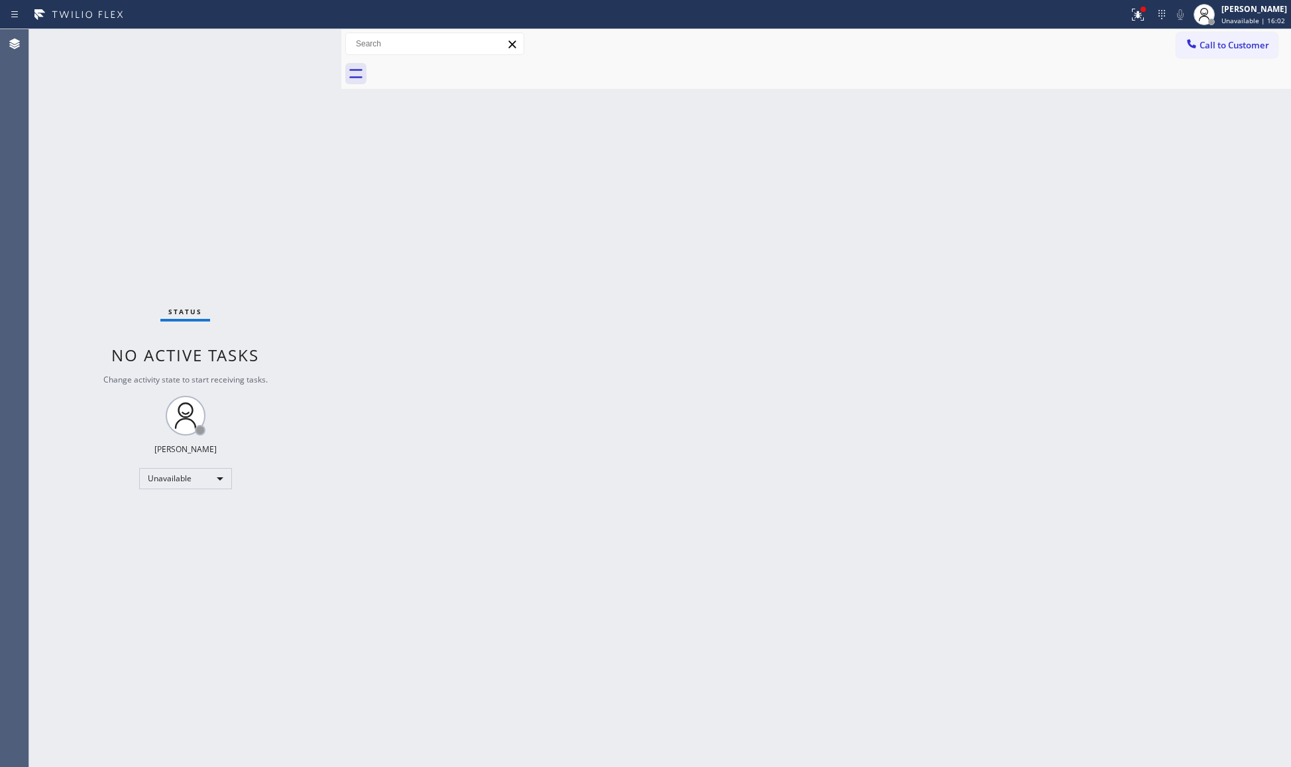
drag, startPoint x: 1217, startPoint y: 48, endPoint x: 1003, endPoint y: 103, distance: 221.0
click at [1210, 52] on button "Call to Customer" at bounding box center [1226, 44] width 101 height 25
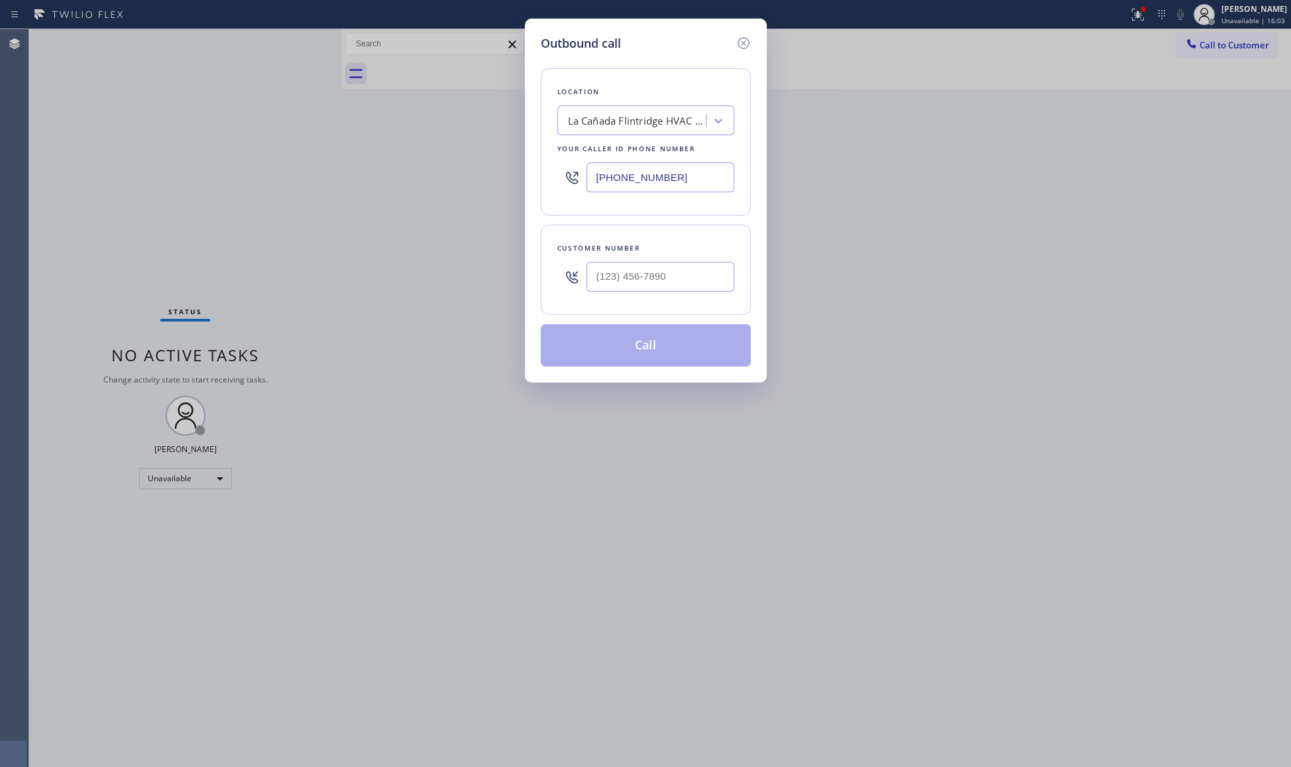
drag, startPoint x: 555, startPoint y: 173, endPoint x: 472, endPoint y: 176, distance: 82.9
click at [472, 176] on div "Outbound call Location [GEOGRAPHIC_DATA] HVAC Specialist Your caller id phone n…" at bounding box center [645, 383] width 1291 height 767
paste input "05) 600-5518"
type input "[PHONE_NUMBER]"
click at [665, 276] on input "(___) ___-____" at bounding box center [660, 277] width 148 height 30
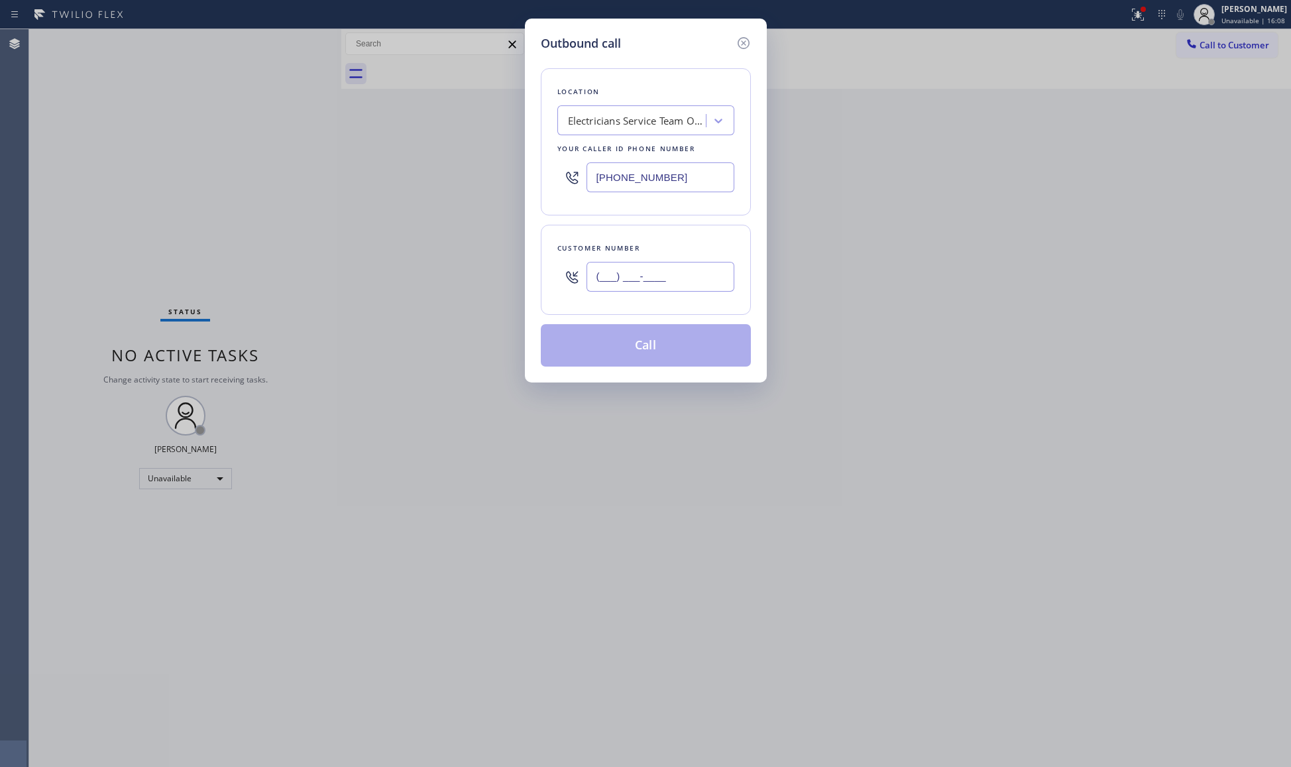
paste input "text"
click at [596, 292] on input "(___) ___-____" at bounding box center [660, 277] width 148 height 30
paste input "818) 438-1906"
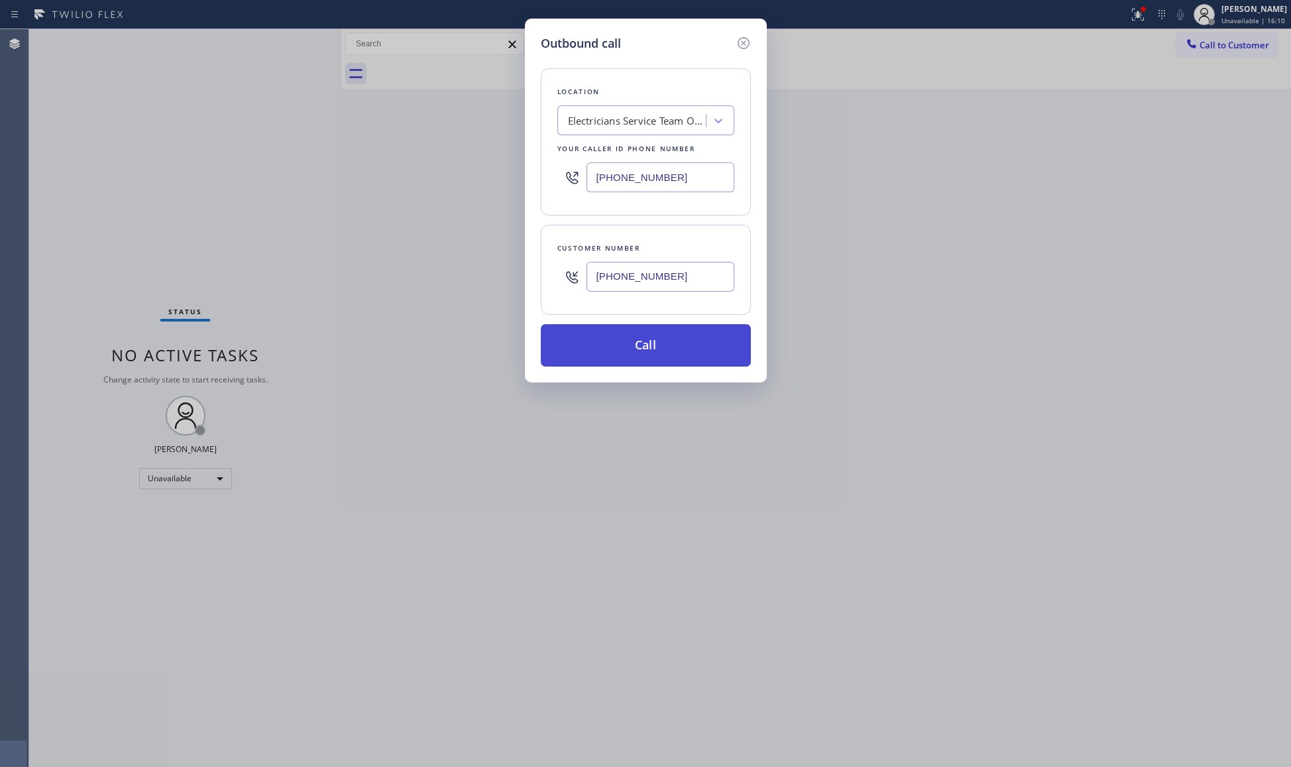
type input "[PHONE_NUMBER]"
click at [637, 340] on button "Call" at bounding box center [646, 345] width 210 height 42
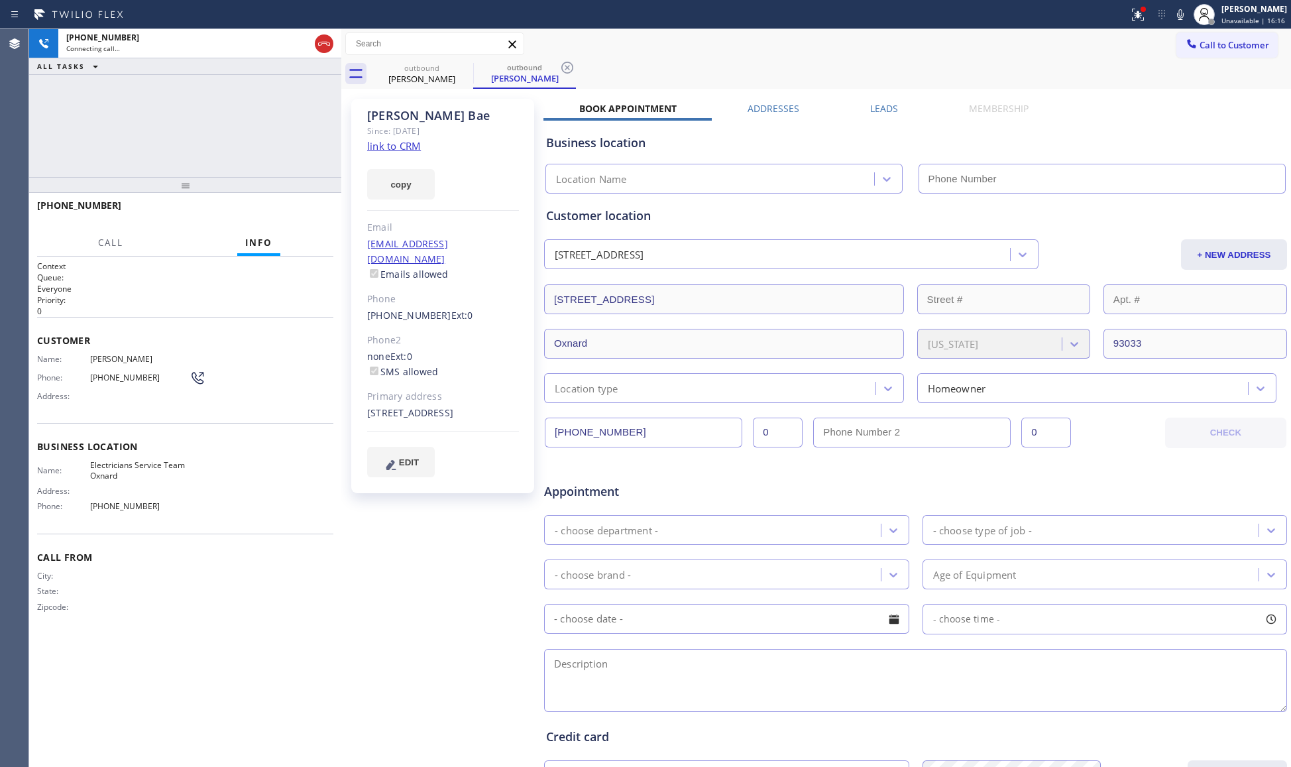
type input "[PHONE_NUMBER]"
click at [272, 204] on div "[PHONE_NUMBER] Live | 00:08 HANG UP" at bounding box center [185, 211] width 296 height 34
click at [278, 207] on button "HANG UP" at bounding box center [303, 211] width 62 height 19
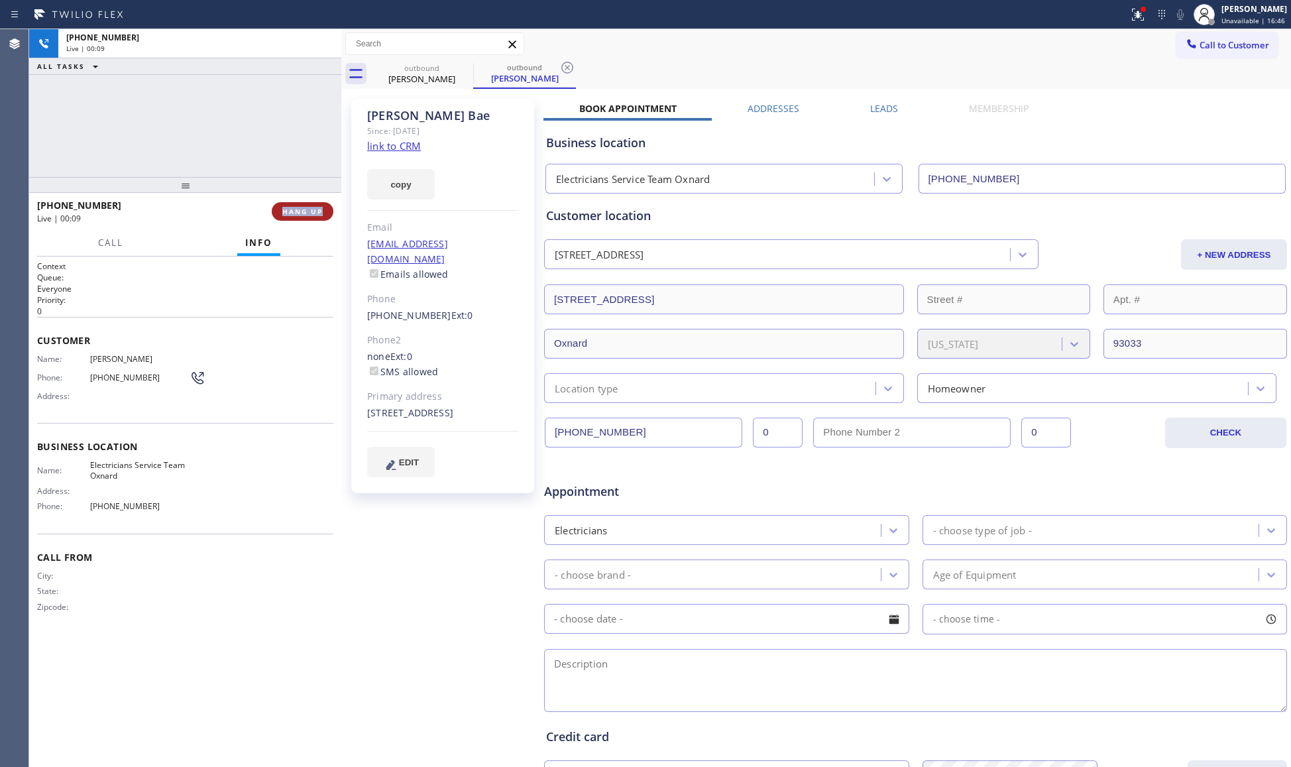
click at [282, 209] on button "HANG UP" at bounding box center [303, 211] width 62 height 19
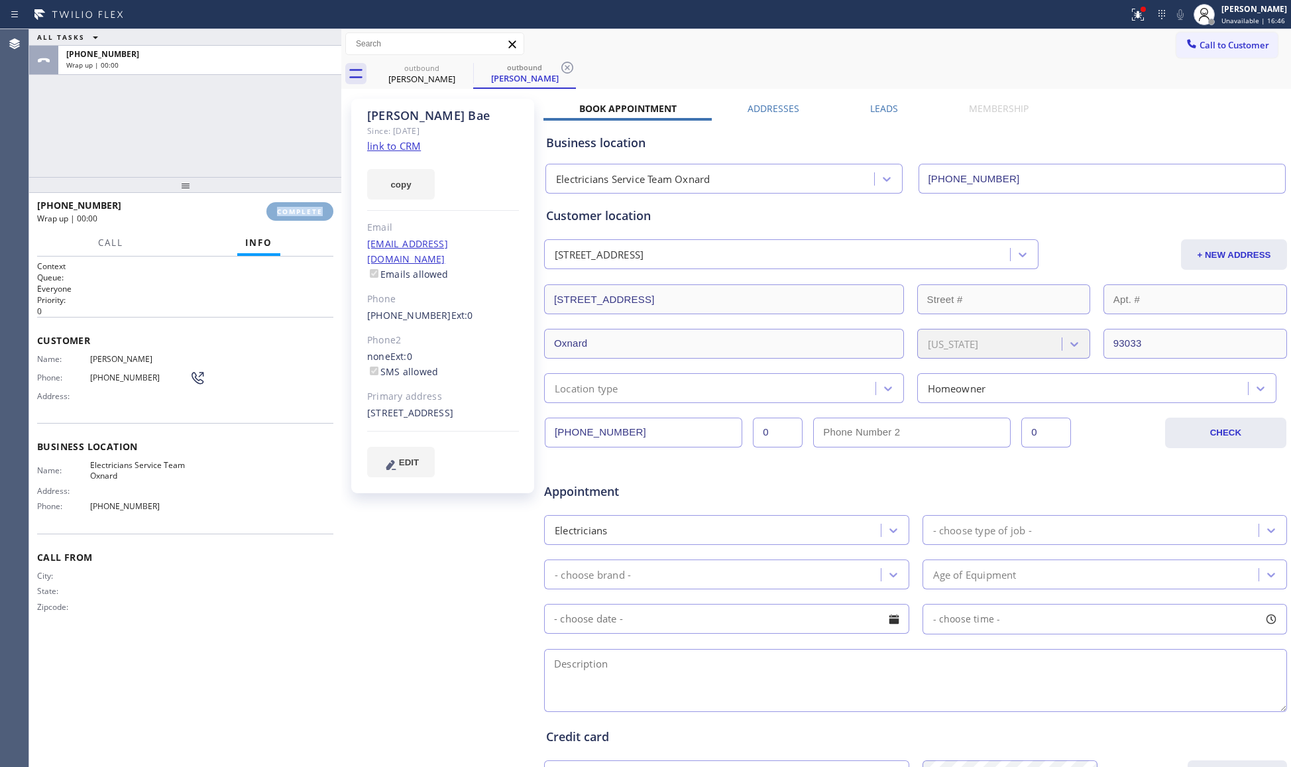
click at [285, 210] on span "COMPLETE" at bounding box center [300, 211] width 46 height 9
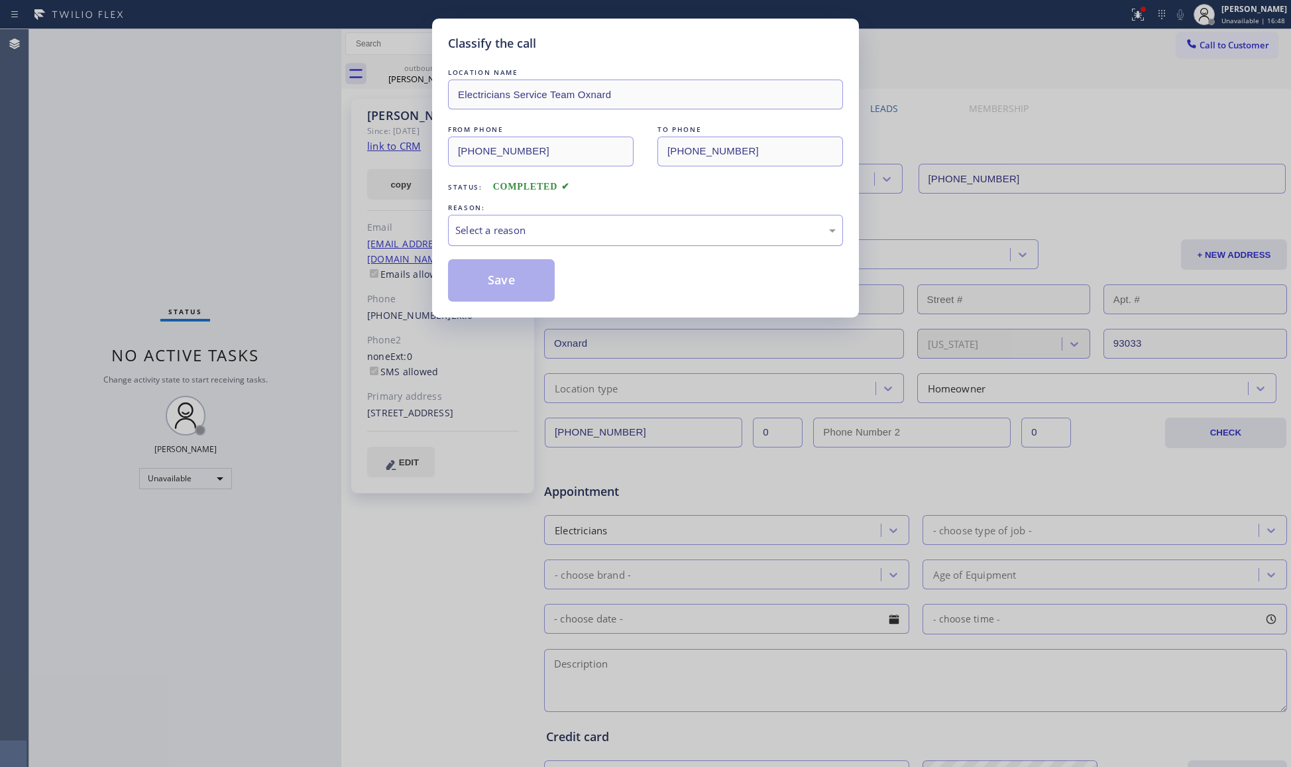
click at [520, 233] on div "Select a reason" at bounding box center [645, 230] width 380 height 15
click at [496, 247] on div "LOCATION NAME Electricians Service Team Oxnard FROM PHONE [PHONE_NUMBER] TO PHO…" at bounding box center [645, 184] width 395 height 236
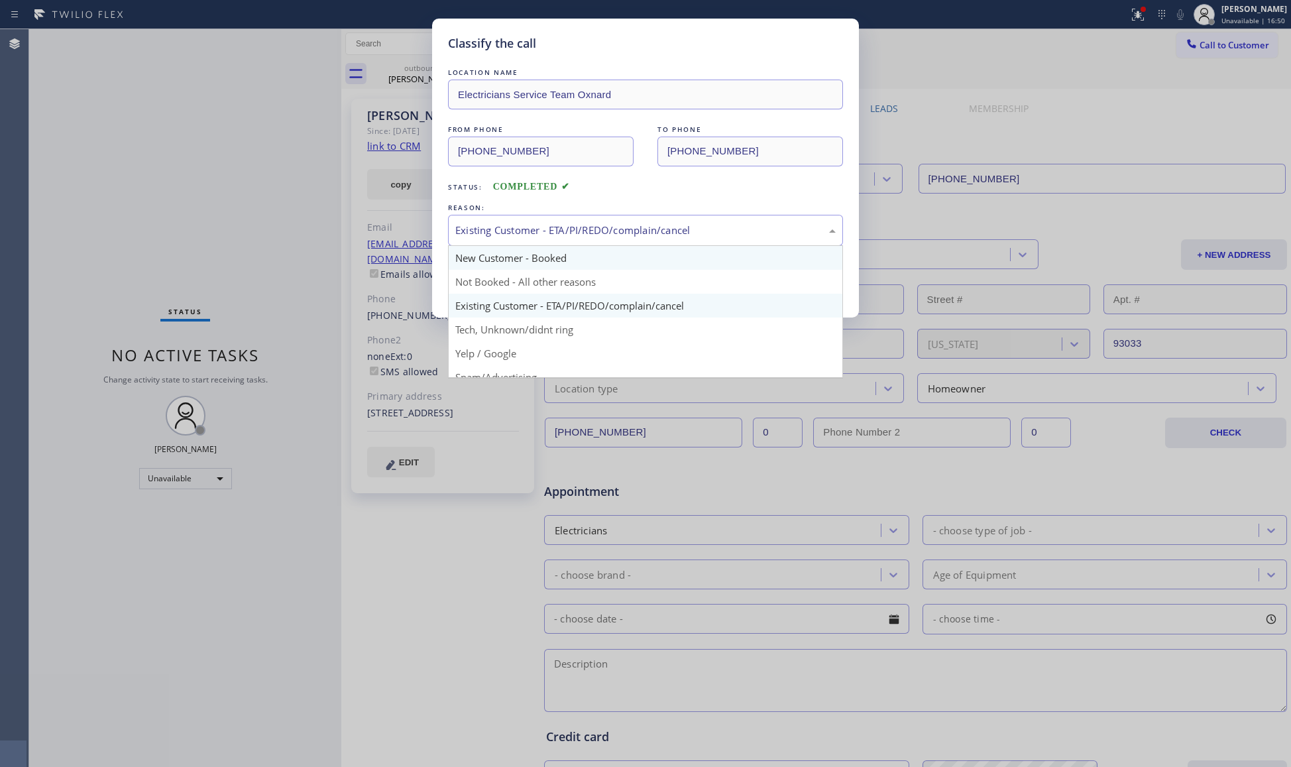
drag, startPoint x: 493, startPoint y: 232, endPoint x: 496, endPoint y: 249, distance: 17.4
click at [494, 232] on div "Existing Customer - ETA/PI/REDO/complain/cancel" at bounding box center [645, 230] width 380 height 15
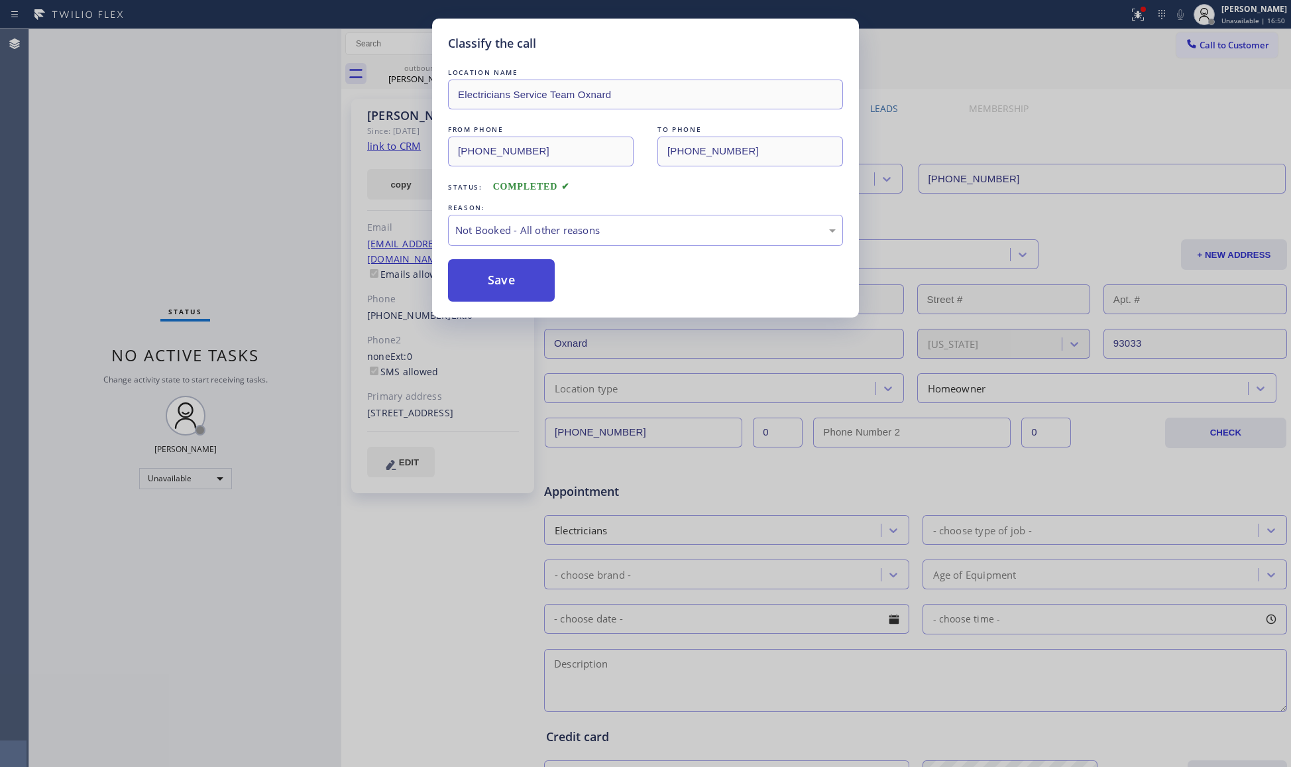
click at [494, 282] on button "Save" at bounding box center [501, 280] width 107 height 42
click at [494, 281] on button "Save" at bounding box center [501, 280] width 107 height 42
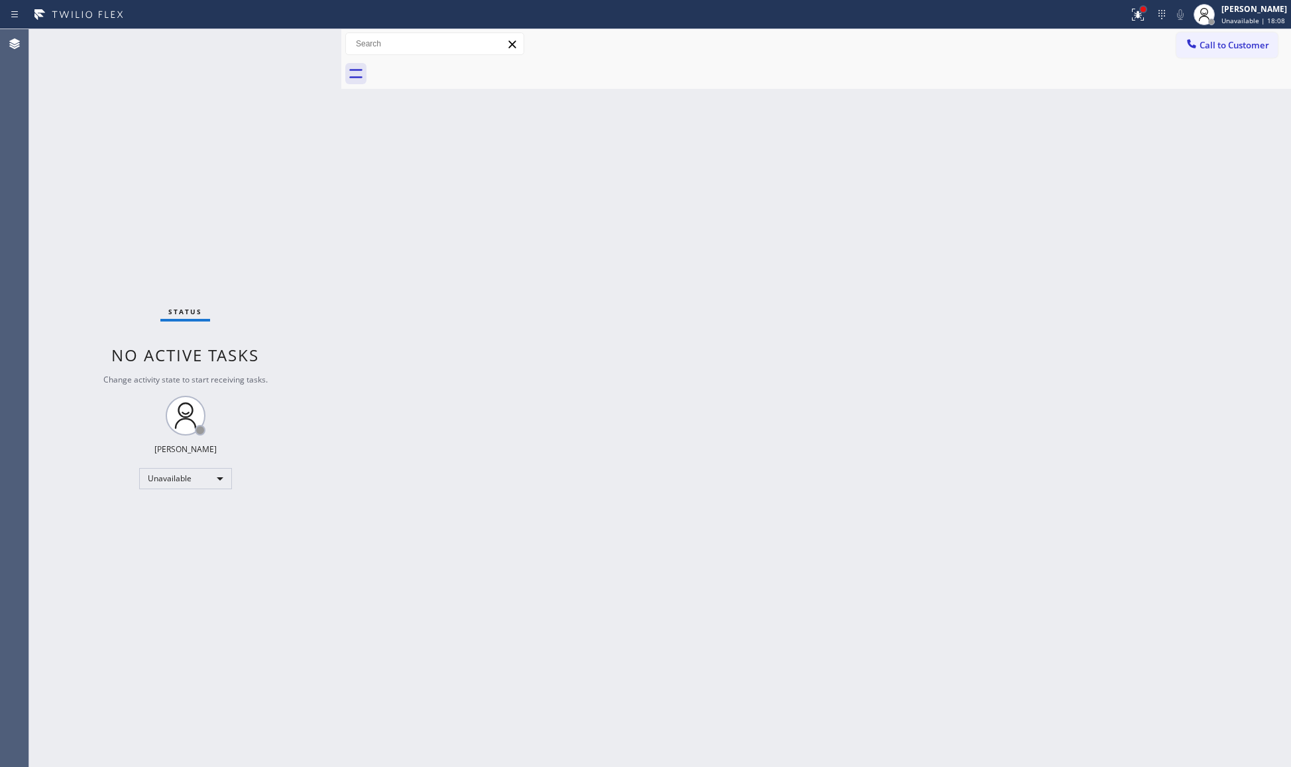
click at [1142, 12] on div at bounding box center [1143, 9] width 8 height 8
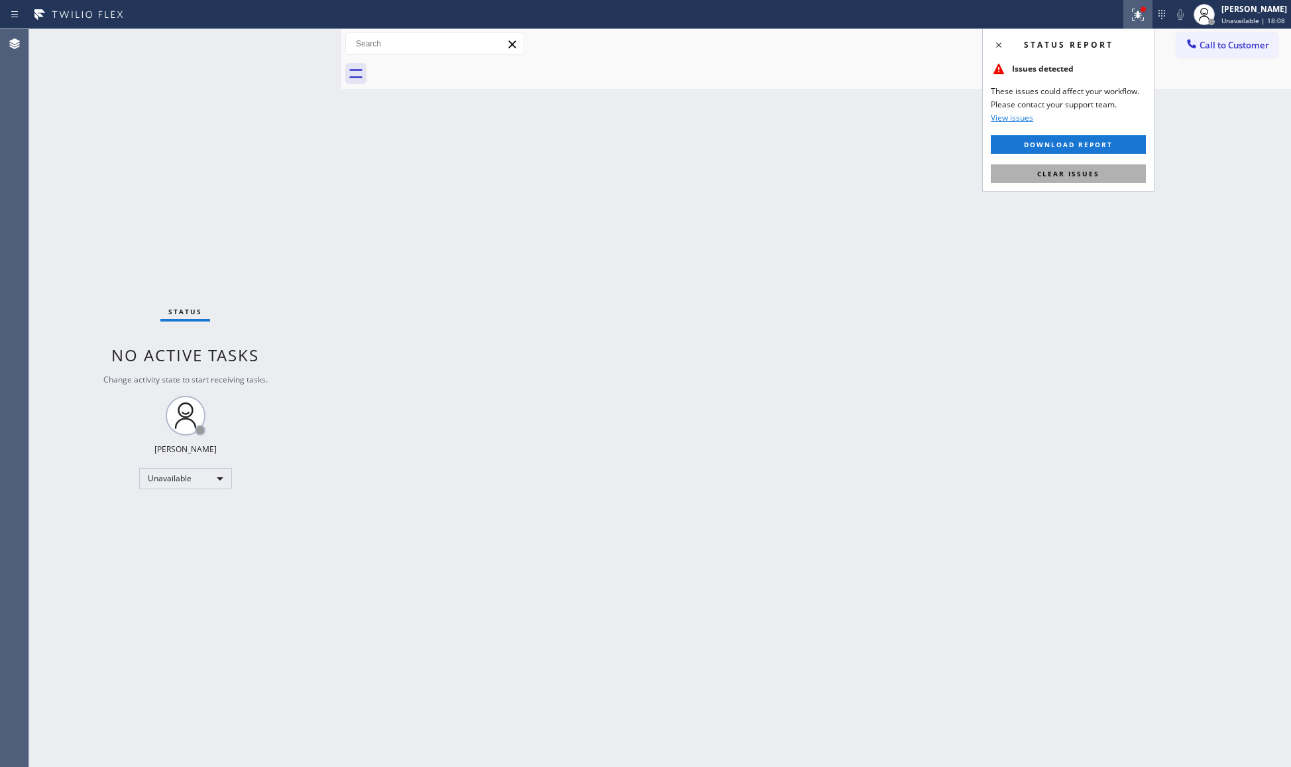
click at [1085, 173] on span "Clear issues" at bounding box center [1068, 173] width 62 height 9
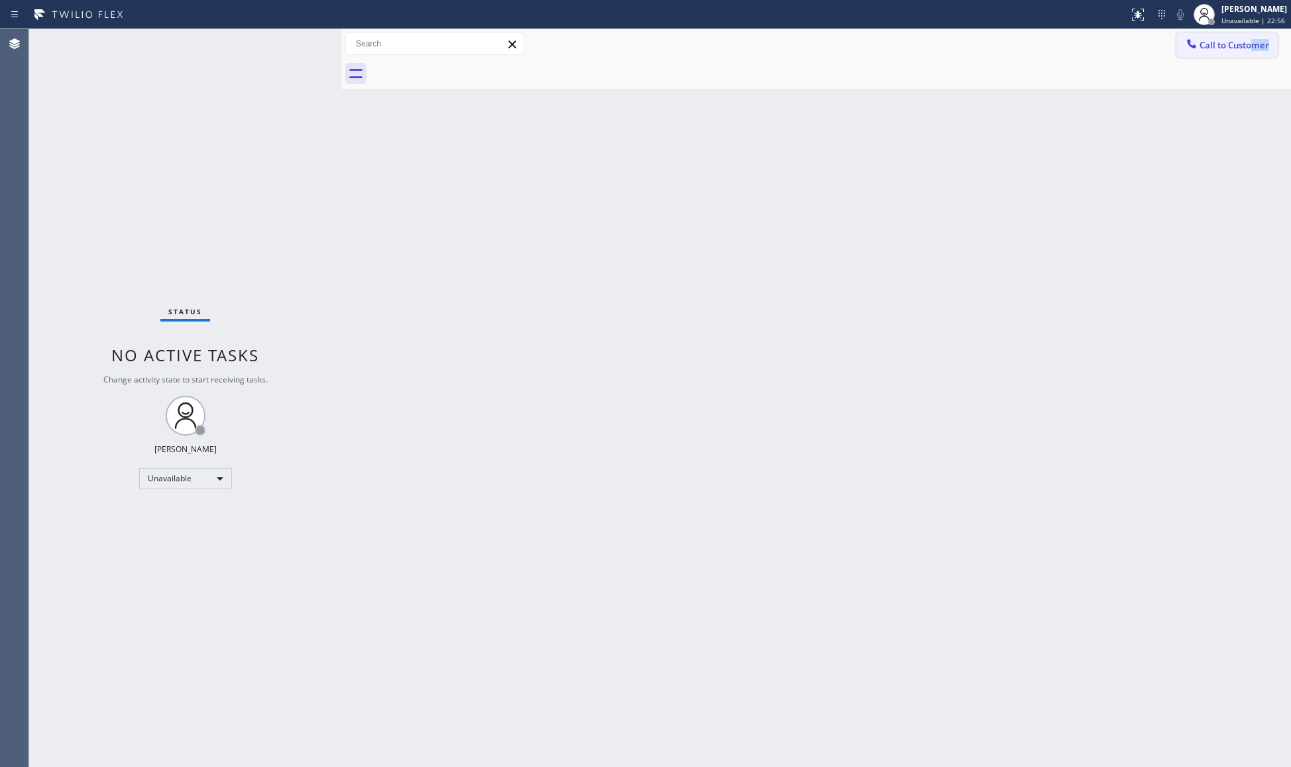
drag, startPoint x: 1256, startPoint y: 58, endPoint x: 1235, endPoint y: 56, distance: 21.3
click at [1246, 56] on div "Call to Customer Outbound call Location Electricians Service Team Oxnard Your c…" at bounding box center [816, 59] width 950 height 60
click at [1228, 54] on button "Call to Customer" at bounding box center [1226, 44] width 101 height 25
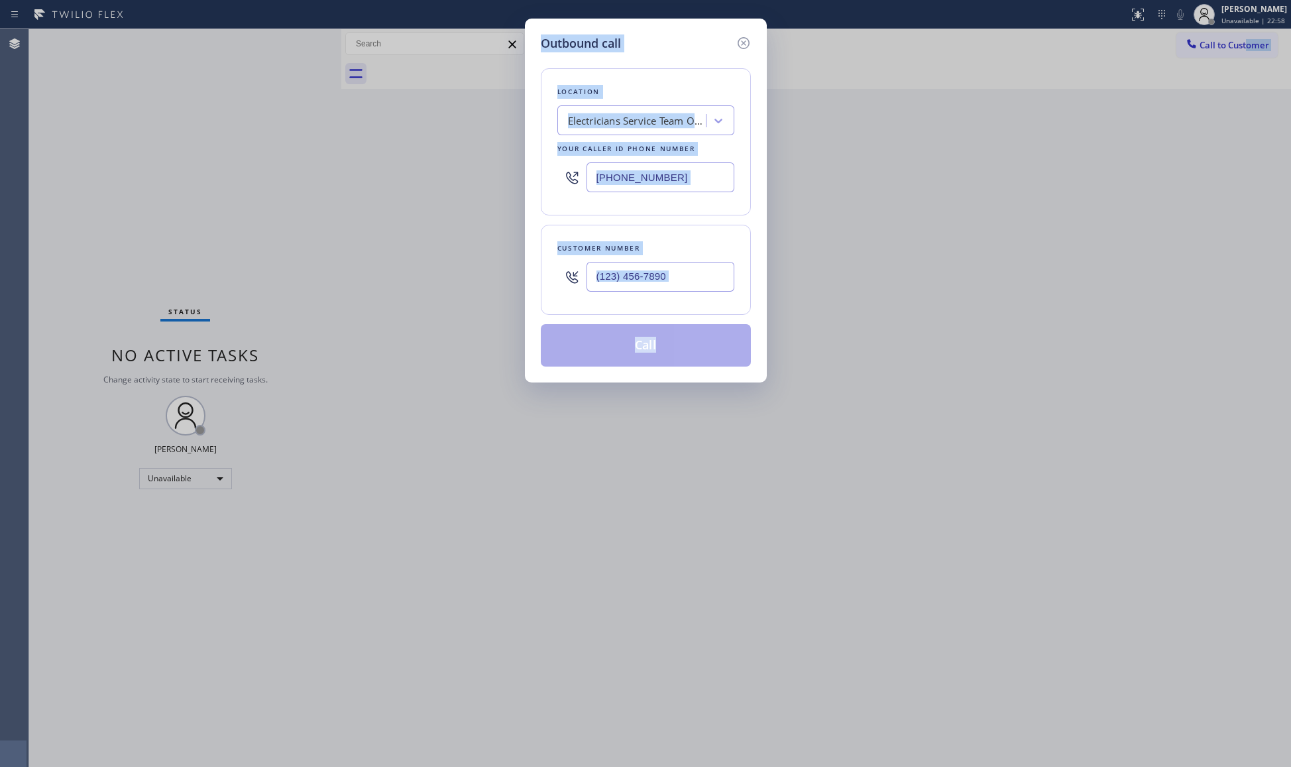
click at [645, 154] on div "Your caller id phone number" at bounding box center [645, 149] width 177 height 14
click at [653, 160] on div "[PHONE_NUMBER]" at bounding box center [645, 177] width 177 height 43
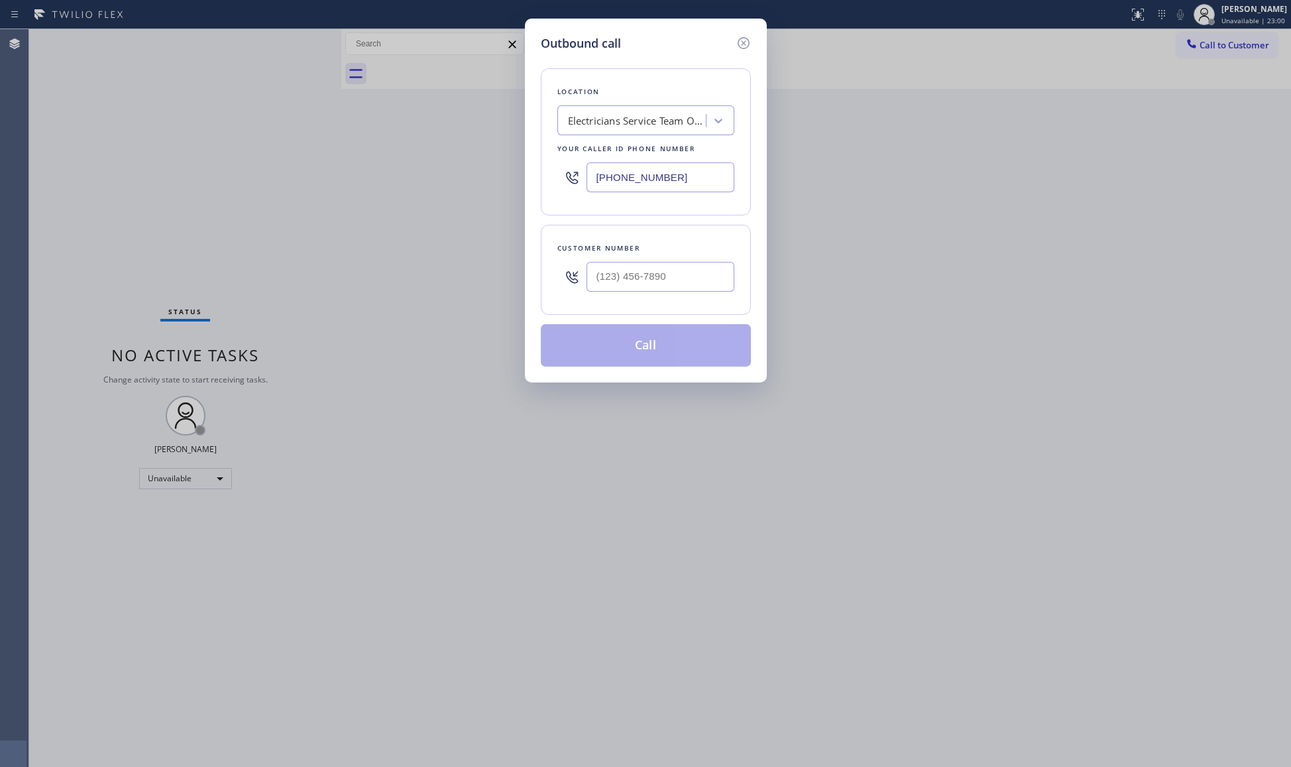
drag, startPoint x: 664, startPoint y: 181, endPoint x: 494, endPoint y: 155, distance: 172.3
click at [494, 155] on div "Outbound call Location Electricians Service Team Oxnard Your caller id phone nu…" at bounding box center [645, 383] width 1291 height 767
paste input "561) 944-5552"
type input "[PHONE_NUMBER]"
paste input "text"
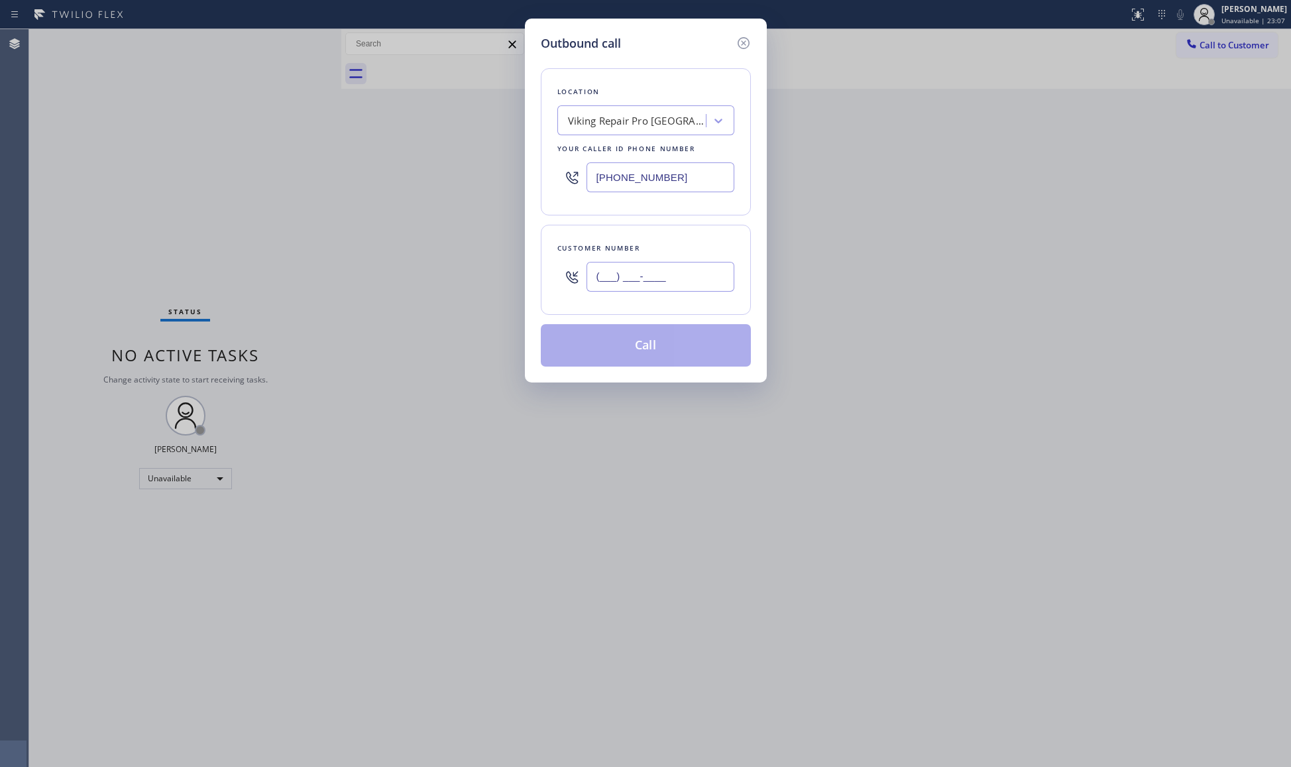
click at [703, 284] on input "(___) ___-____" at bounding box center [660, 277] width 148 height 30
paste input "703) 906-3320"
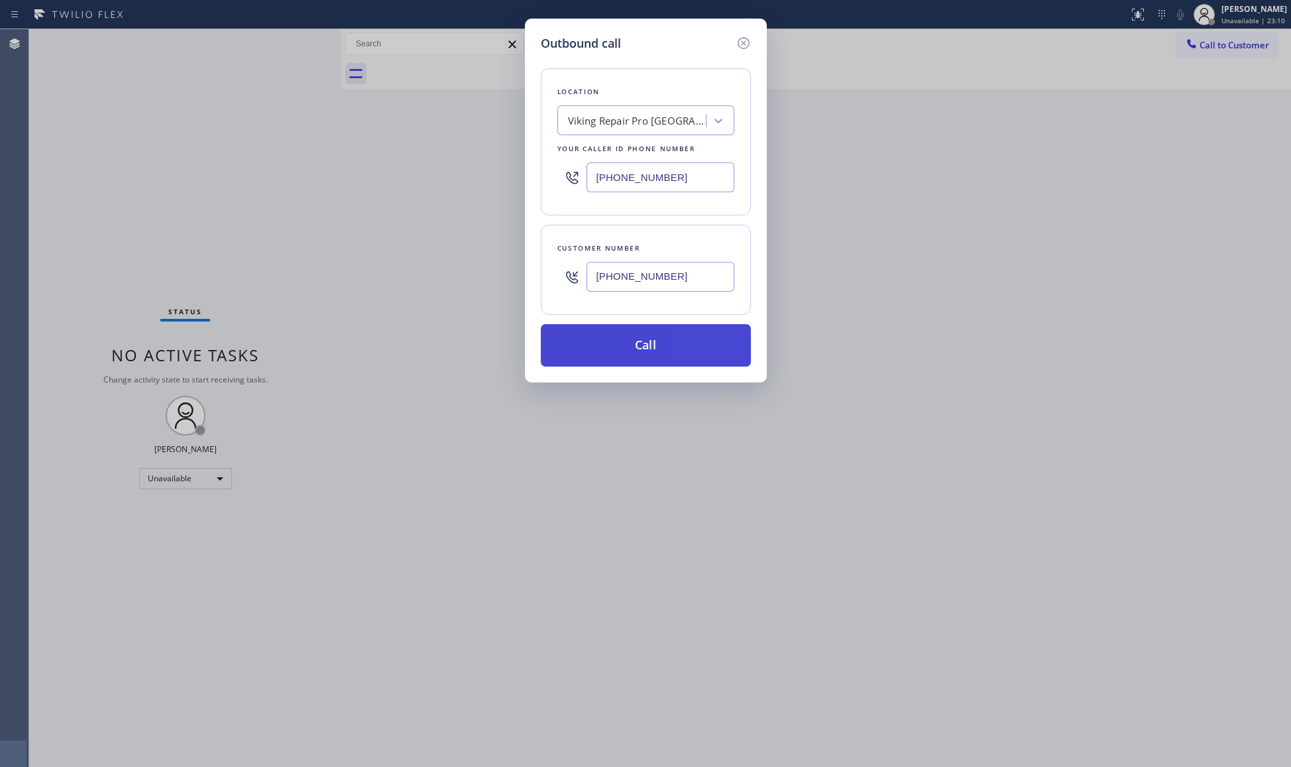
type input "[PHONE_NUMBER]"
drag, startPoint x: 645, startPoint y: 342, endPoint x: 663, endPoint y: 316, distance: 31.8
click at [645, 341] on button "Call" at bounding box center [646, 345] width 210 height 42
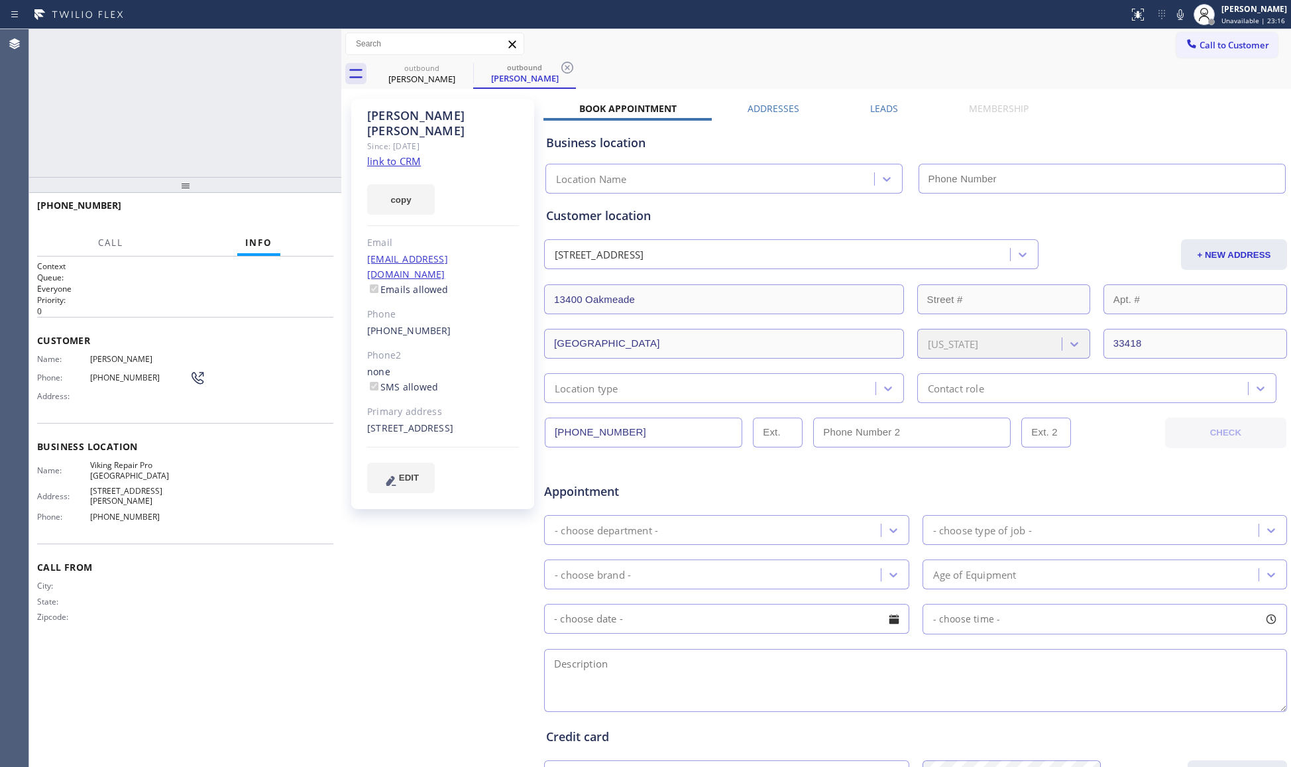
type input "[PHONE_NUMBER]"
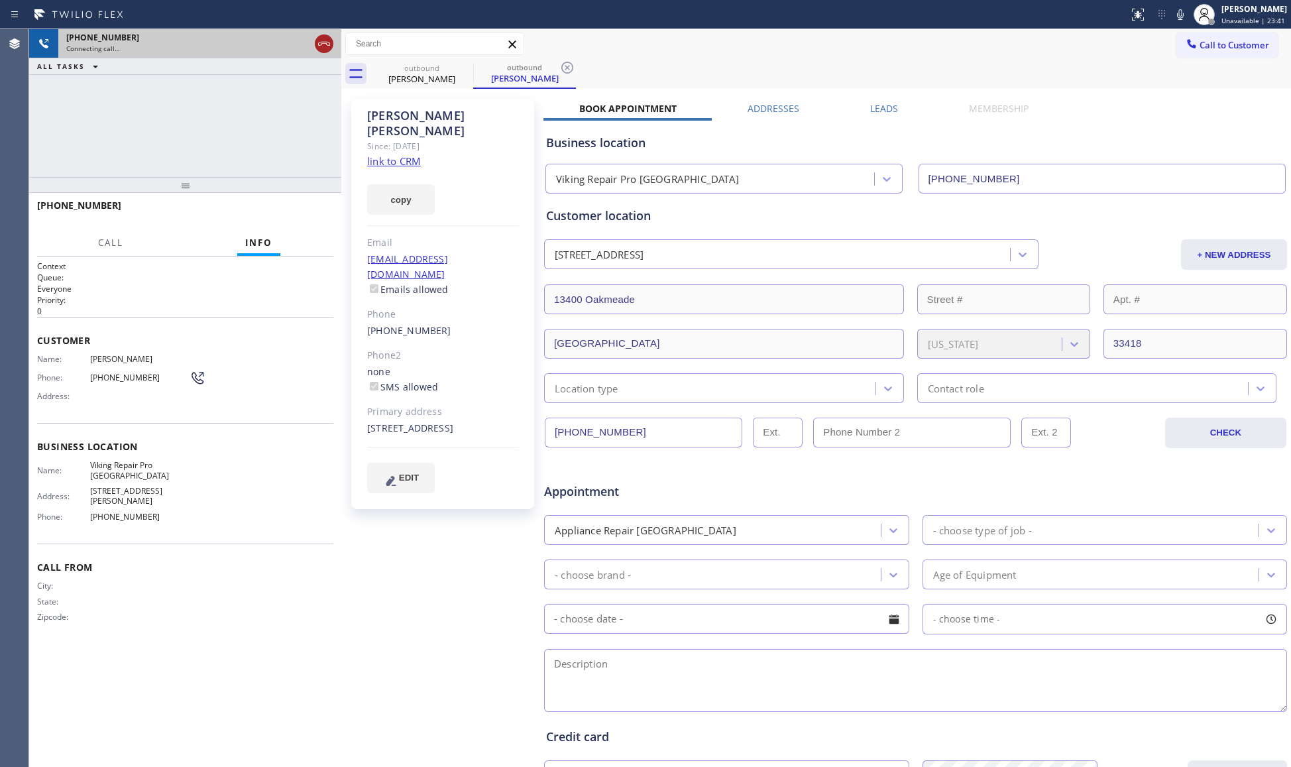
click at [323, 42] on icon at bounding box center [324, 44] width 12 height 4
drag, startPoint x: 421, startPoint y: 66, endPoint x: 467, endPoint y: 68, distance: 45.7
click at [427, 68] on div "outbound" at bounding box center [422, 68] width 100 height 10
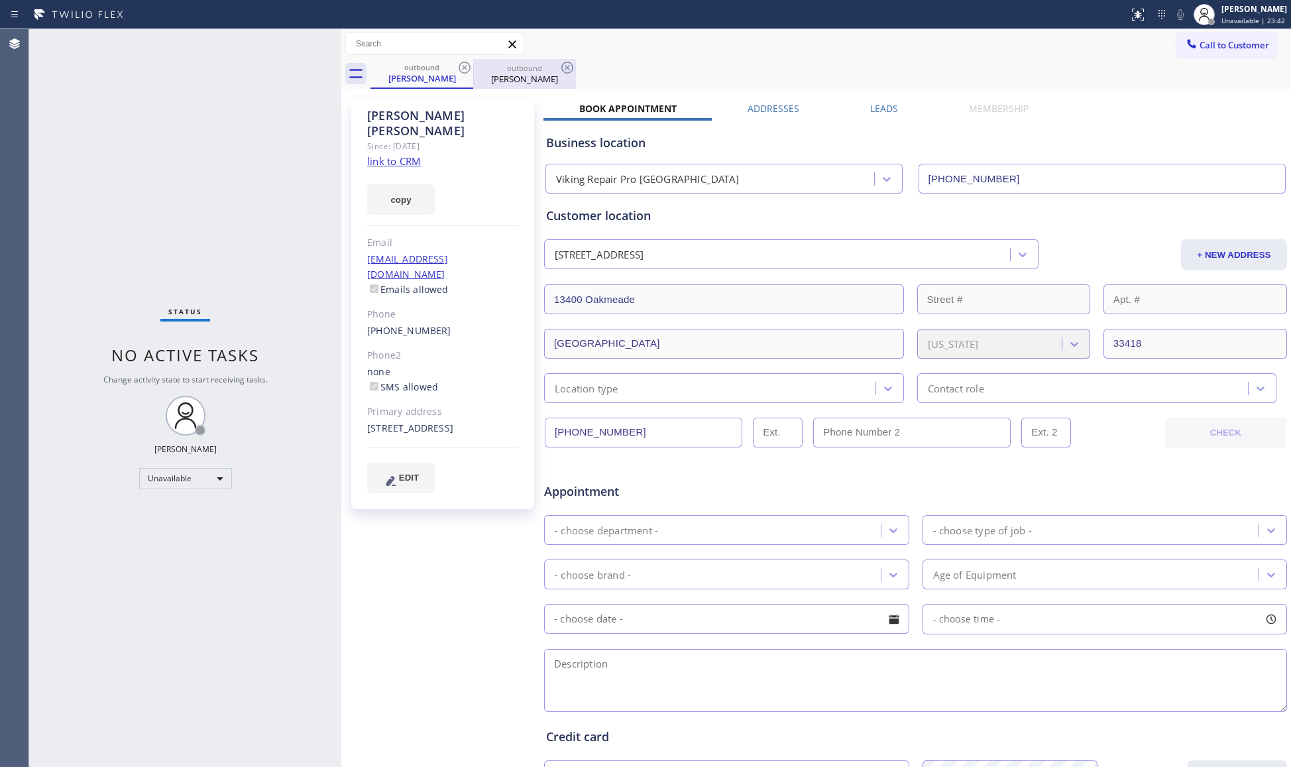
click at [476, 65] on div "outbound" at bounding box center [524, 68] width 100 height 10
click at [476, 65] on div "outbound" at bounding box center [524, 67] width 100 height 10
click at [472, 65] on icon at bounding box center [465, 68] width 16 height 16
click at [473, 65] on div "outbound [PERSON_NAME]" at bounding box center [524, 74] width 103 height 30
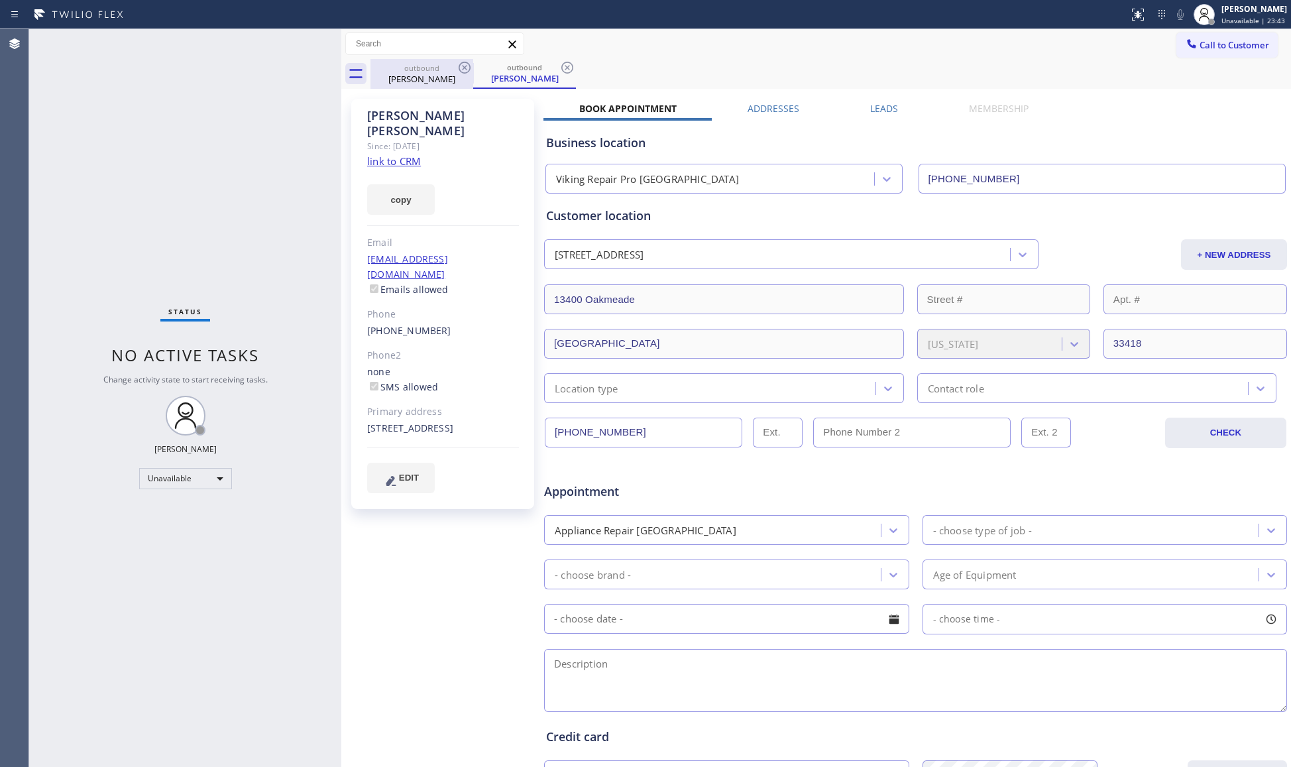
click at [559, 65] on icon at bounding box center [567, 68] width 16 height 16
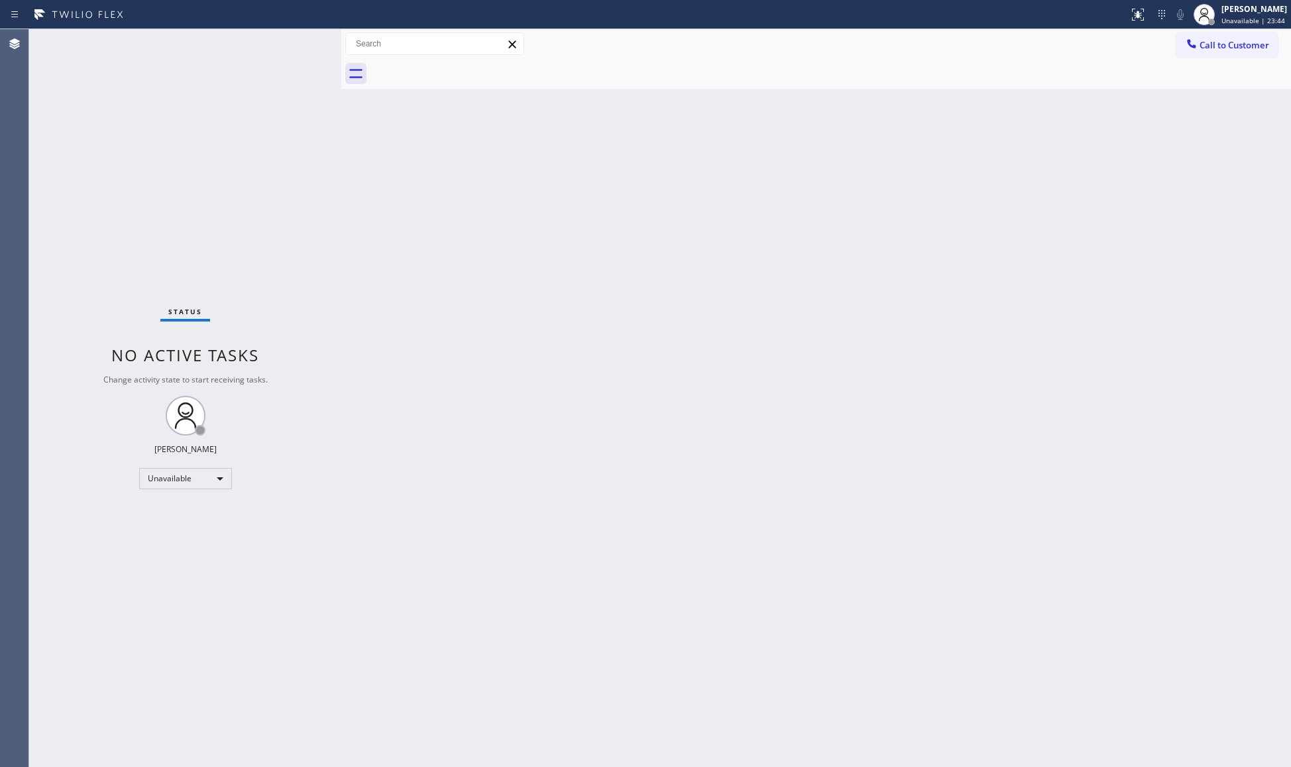
click at [472, 65] on div at bounding box center [830, 74] width 920 height 30
drag, startPoint x: 1211, startPoint y: 41, endPoint x: 648, endPoint y: 140, distance: 572.0
click at [1145, 52] on div "Call to Customer Outbound call Location Viking Repair Pro [GEOGRAPHIC_DATA] You…" at bounding box center [816, 43] width 950 height 23
drag, startPoint x: 1207, startPoint y: 48, endPoint x: 955, endPoint y: 37, distance: 252.1
click at [1177, 45] on button "Call to Customer" at bounding box center [1226, 44] width 101 height 25
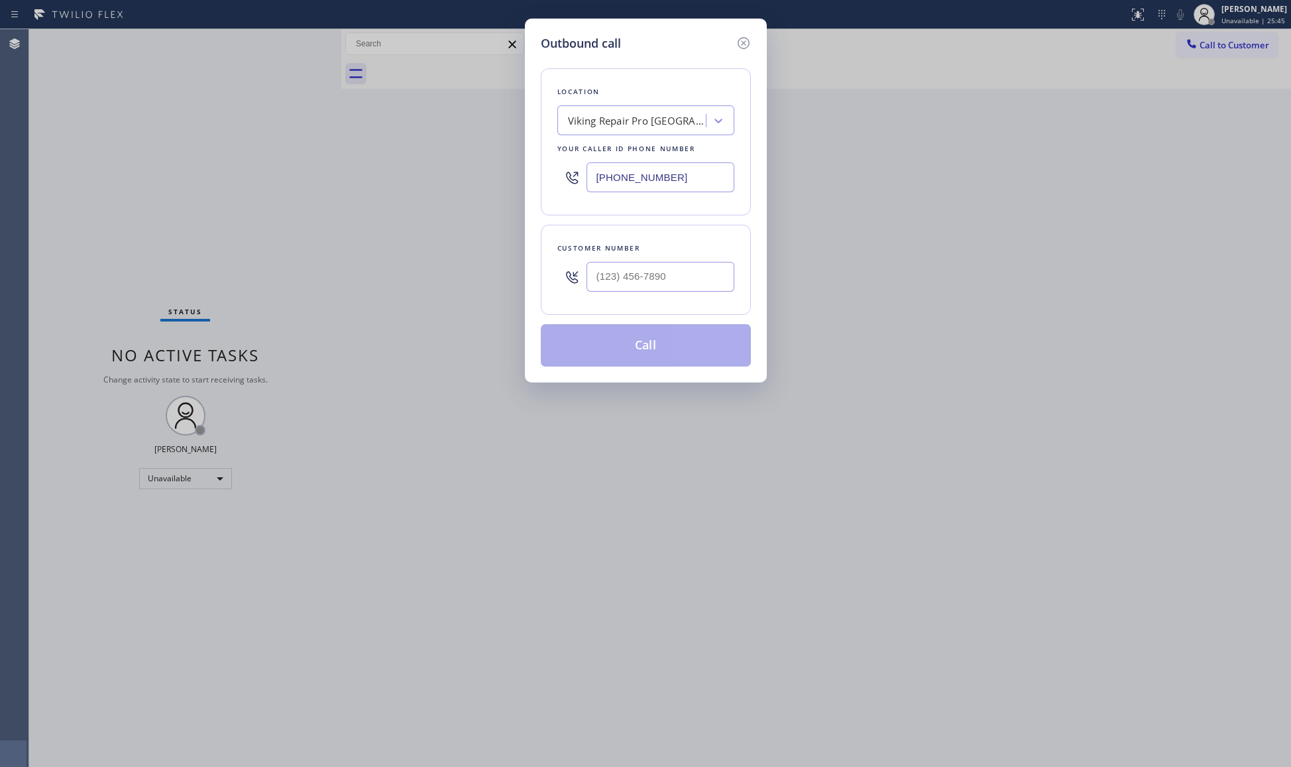
click at [700, 194] on div "[PHONE_NUMBER]" at bounding box center [645, 177] width 177 height 43
drag, startPoint x: 700, startPoint y: 196, endPoint x: 260, endPoint y: 117, distance: 447.0
click at [260, 117] on div "Outbound call Location Viking Repair Pro [GEOGRAPHIC_DATA] Your caller id phone…" at bounding box center [645, 383] width 1291 height 767
drag, startPoint x: 324, startPoint y: 105, endPoint x: 298, endPoint y: 149, distance: 51.7
click at [1119, 258] on div "Outbound call Location Viking Repair Pro [GEOGRAPHIC_DATA] Your caller id phone…" at bounding box center [645, 383] width 1291 height 767
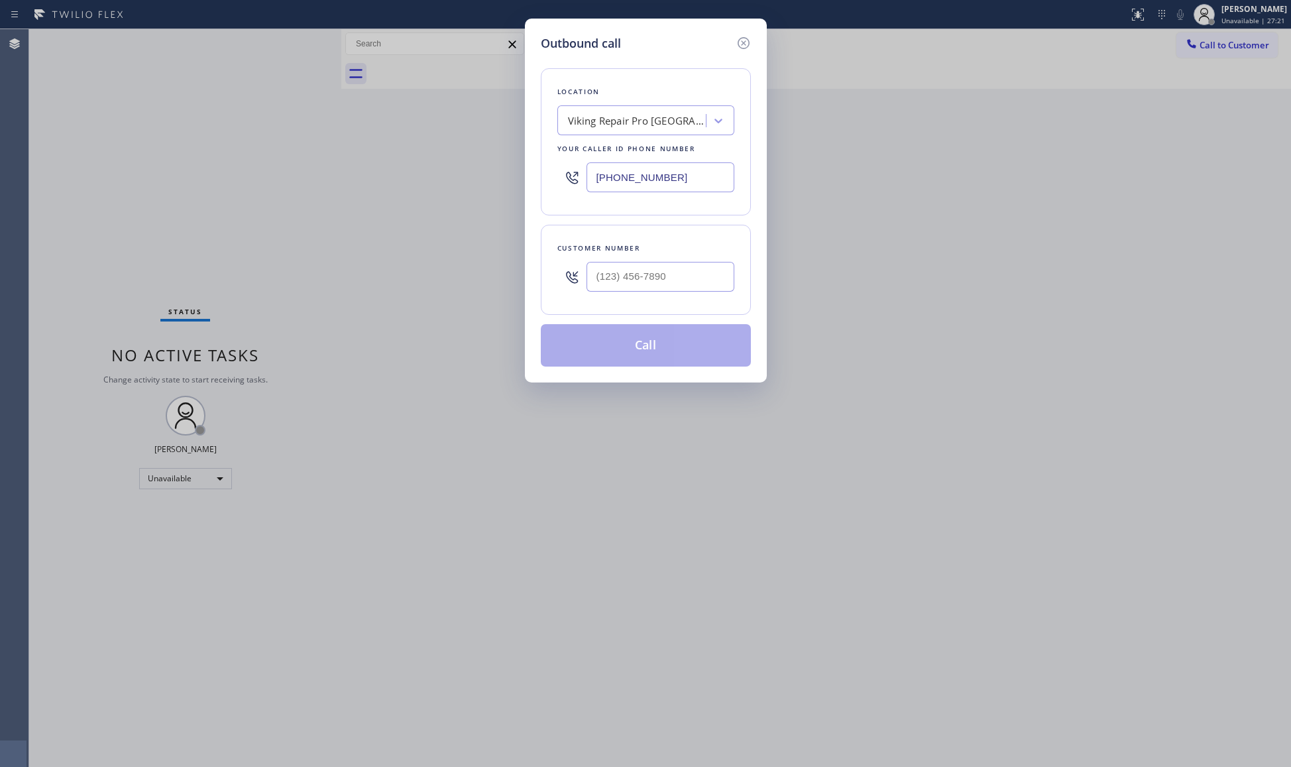
drag, startPoint x: 679, startPoint y: 178, endPoint x: 534, endPoint y: 180, distance: 145.1
click at [534, 180] on div "Outbound call Location Viking Repair Pro [GEOGRAPHIC_DATA] Your caller id phone…" at bounding box center [646, 201] width 242 height 364
paste input "877) 777-0796"
type input "[PHONE_NUMBER]"
